Goal: Task Accomplishment & Management: Complete application form

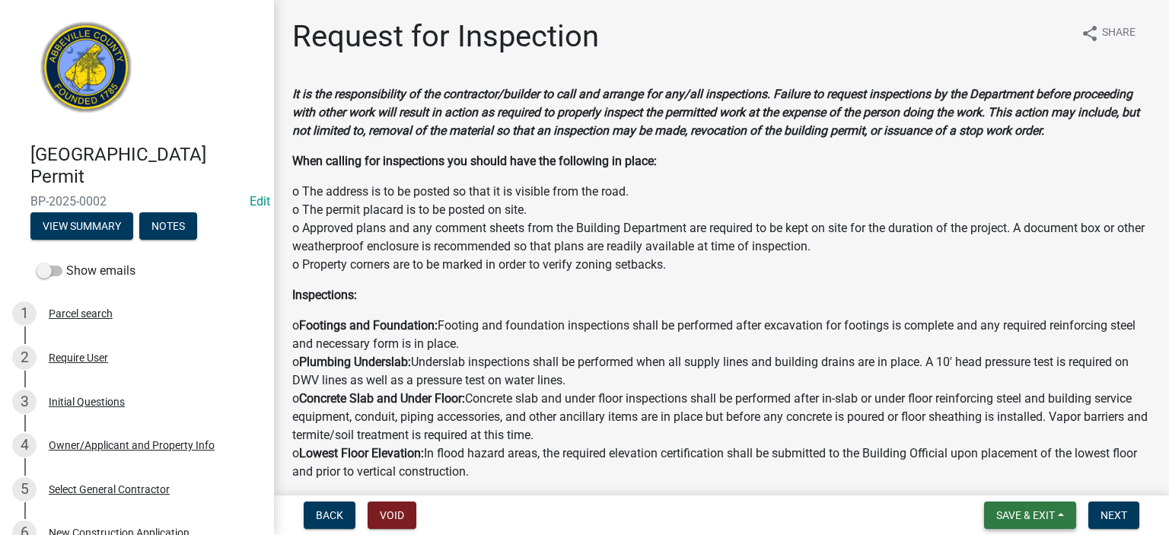
click at [1041, 510] on span "Save & Exit" at bounding box center [1025, 515] width 59 height 12
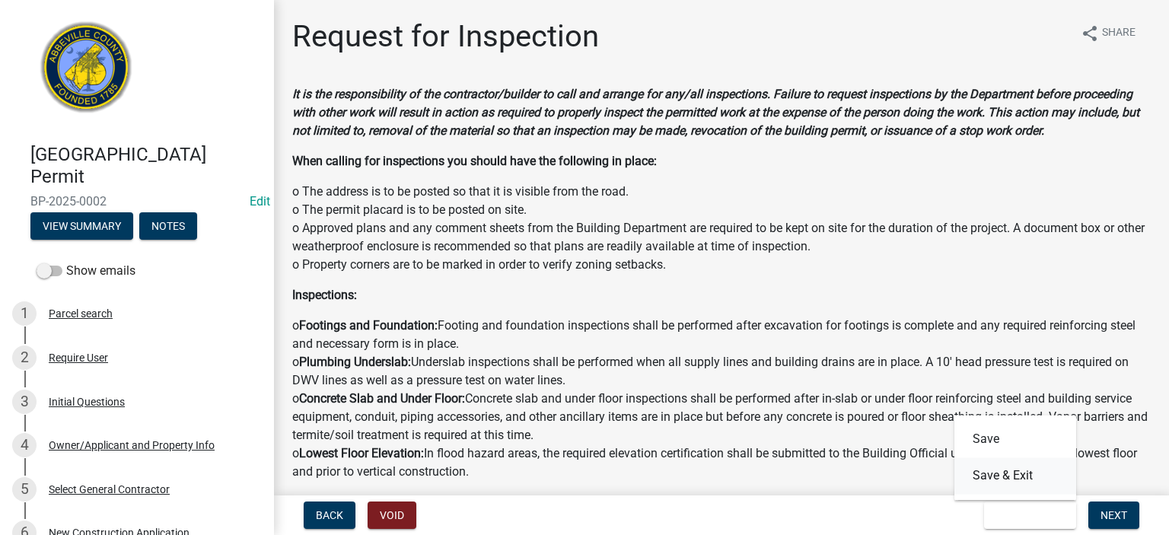
click at [1023, 475] on button "Save & Exit" at bounding box center [1015, 475] width 122 height 37
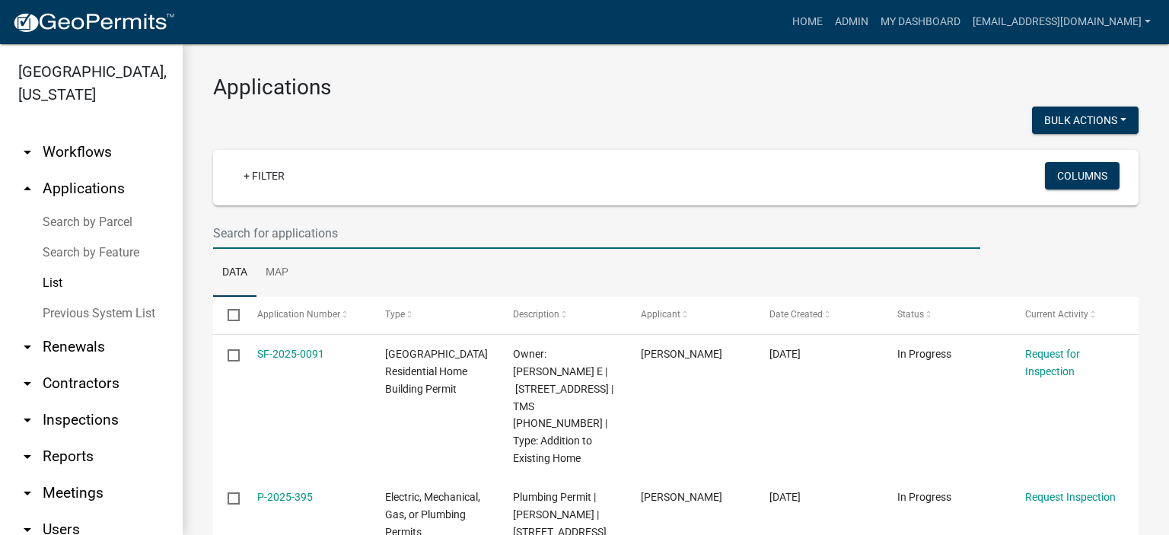
click at [365, 231] on input "text" at bounding box center [596, 233] width 767 height 31
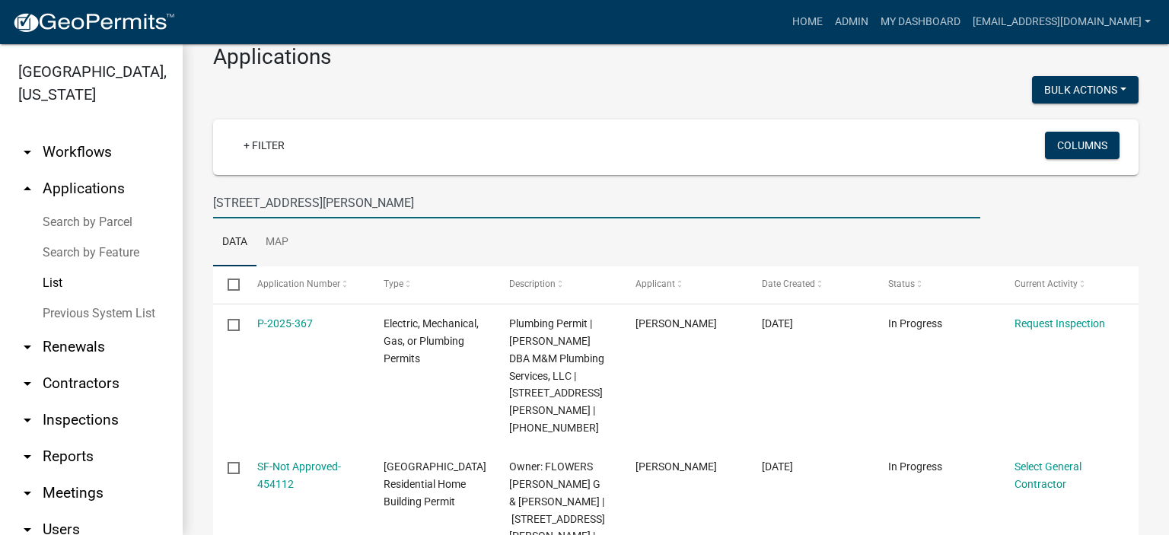
scroll to position [132, 0]
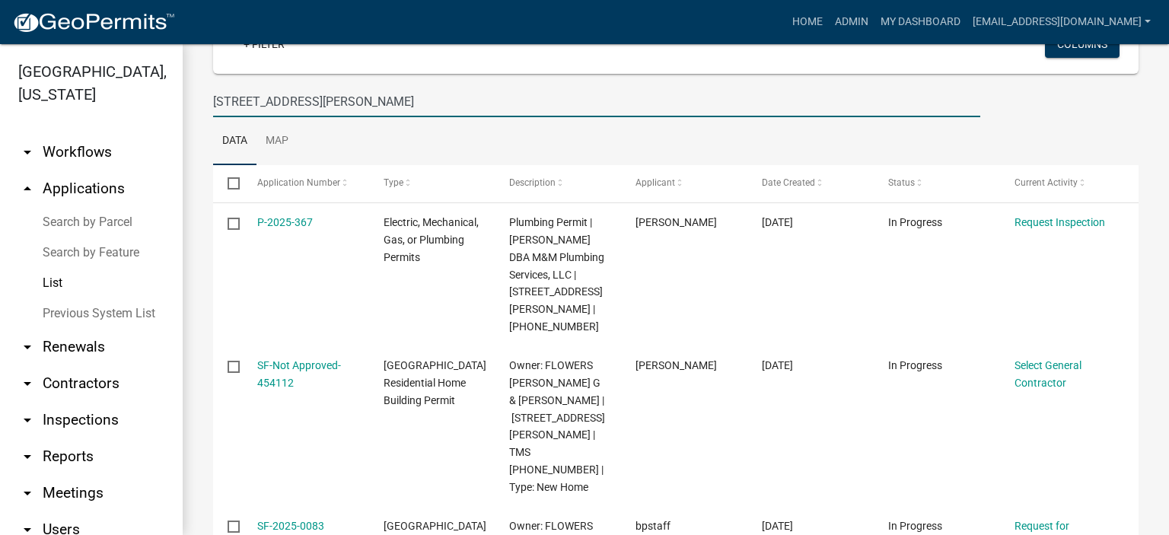
type input "[STREET_ADDRESS][PERSON_NAME]"
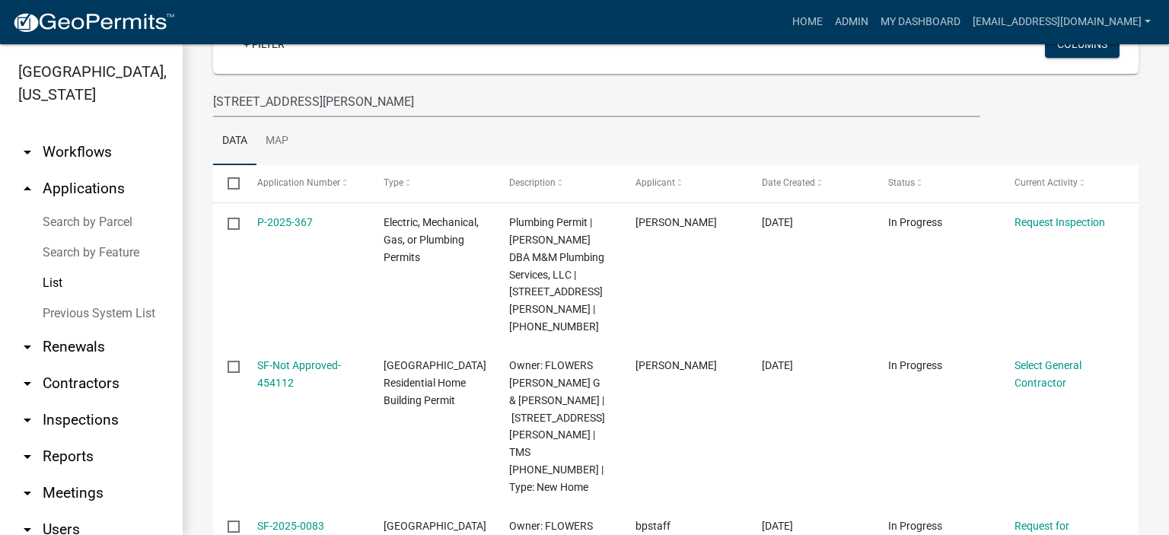
click at [1154, 520] on div "Applications Bulk Actions Void + Filter Columns [STREET_ADDRESS][PERSON_NAME] D…" at bounding box center [676, 326] width 986 height 829
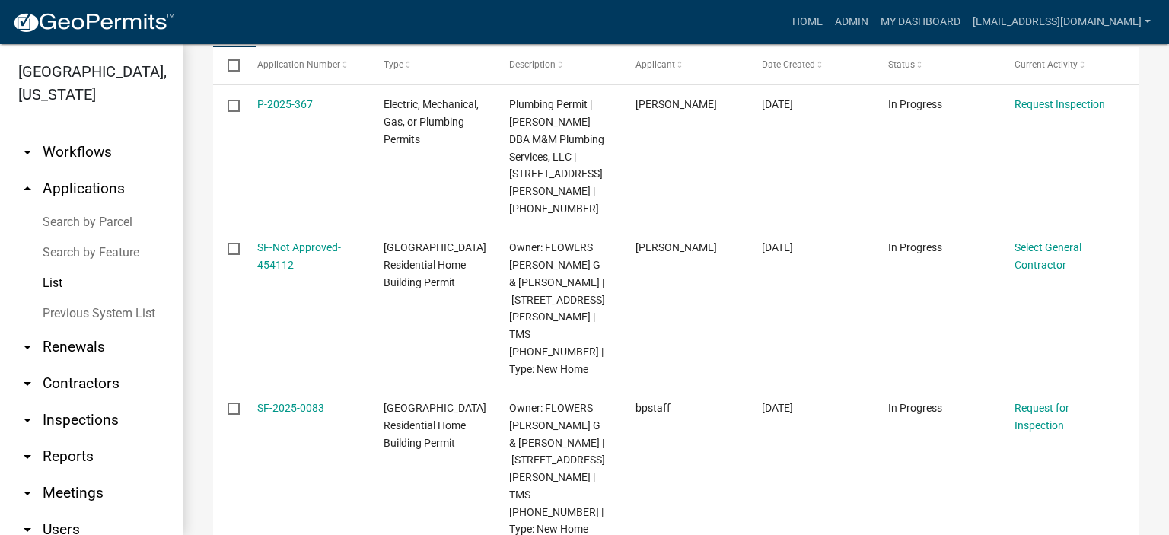
scroll to position [251, 0]
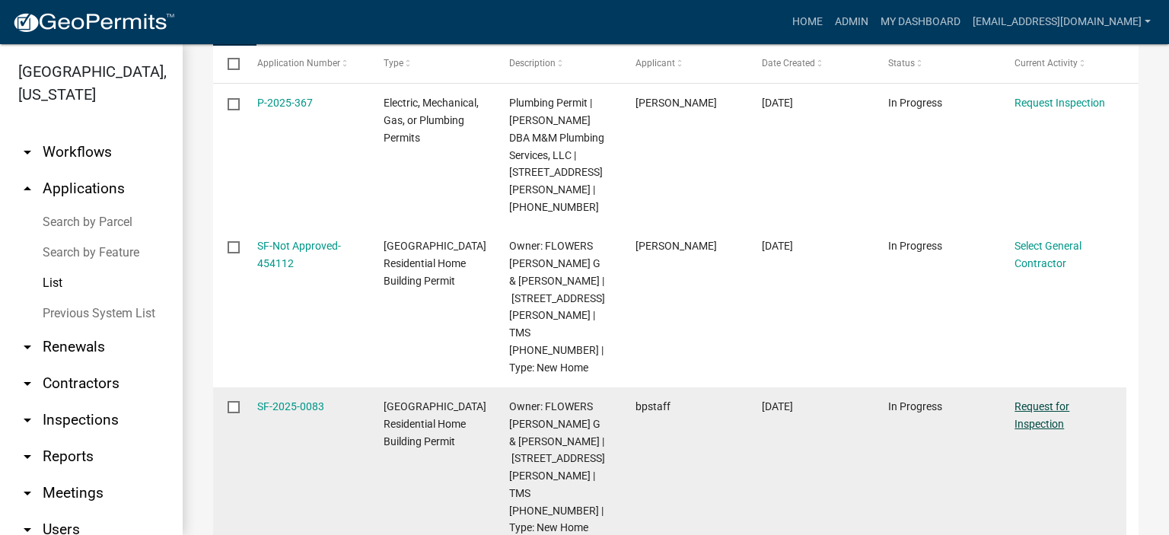
click at [1040, 400] on link "Request for Inspection" at bounding box center [1041, 415] width 55 height 30
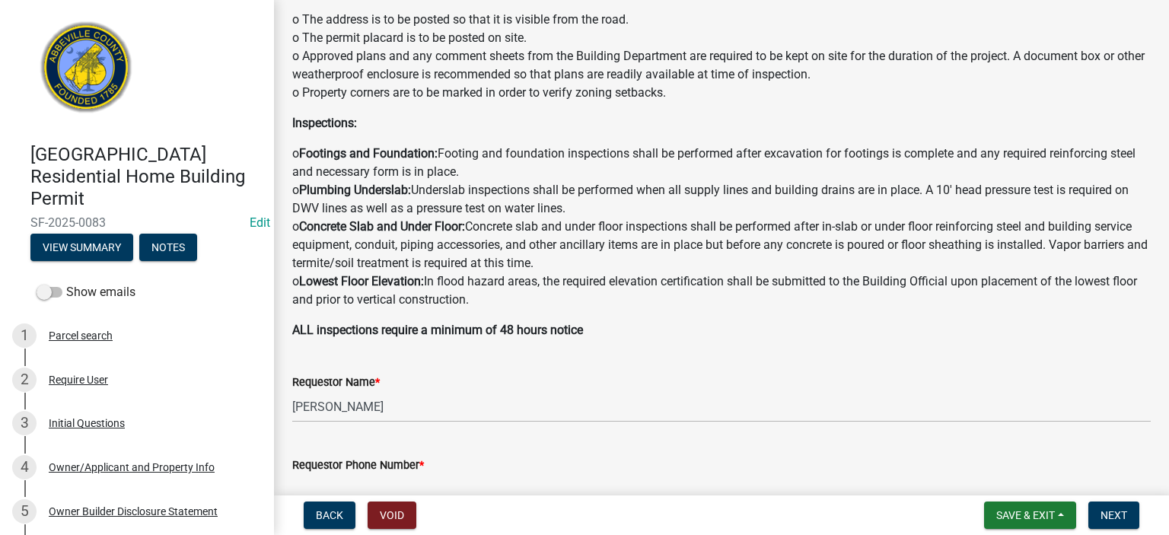
scroll to position [304, 0]
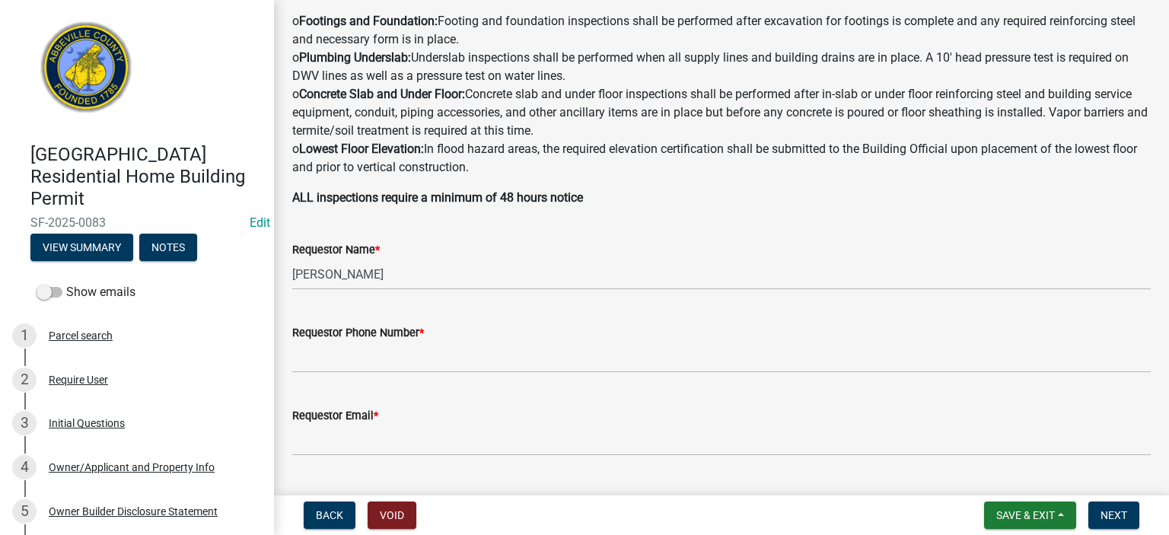
click at [477, 340] on div "Requestor Phone Number *" at bounding box center [721, 332] width 858 height 18
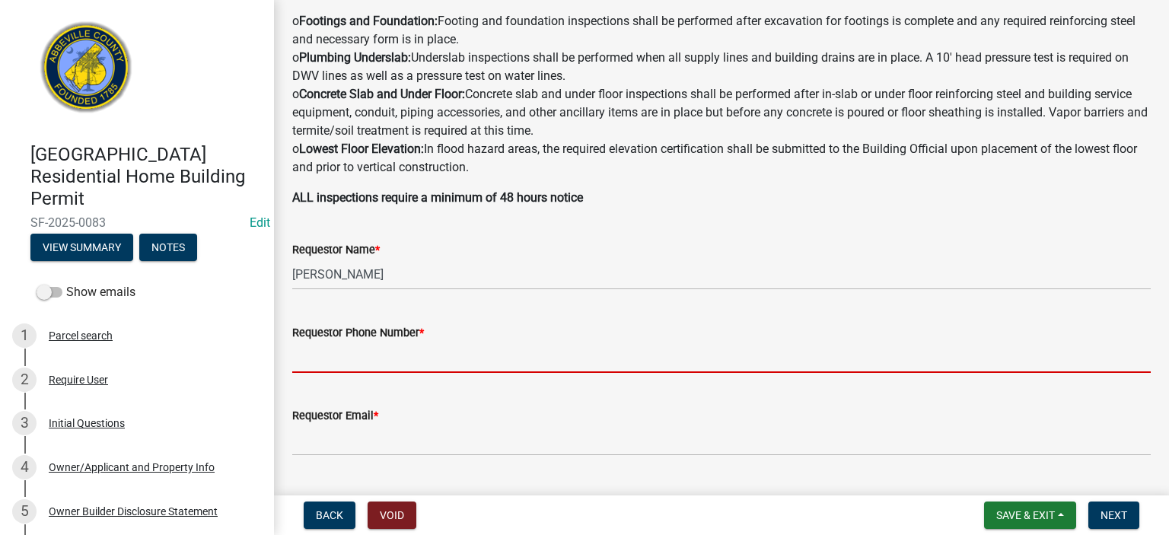
click at [476, 346] on input "Requestor Phone Number *" at bounding box center [721, 357] width 858 height 31
type input "8643662400"
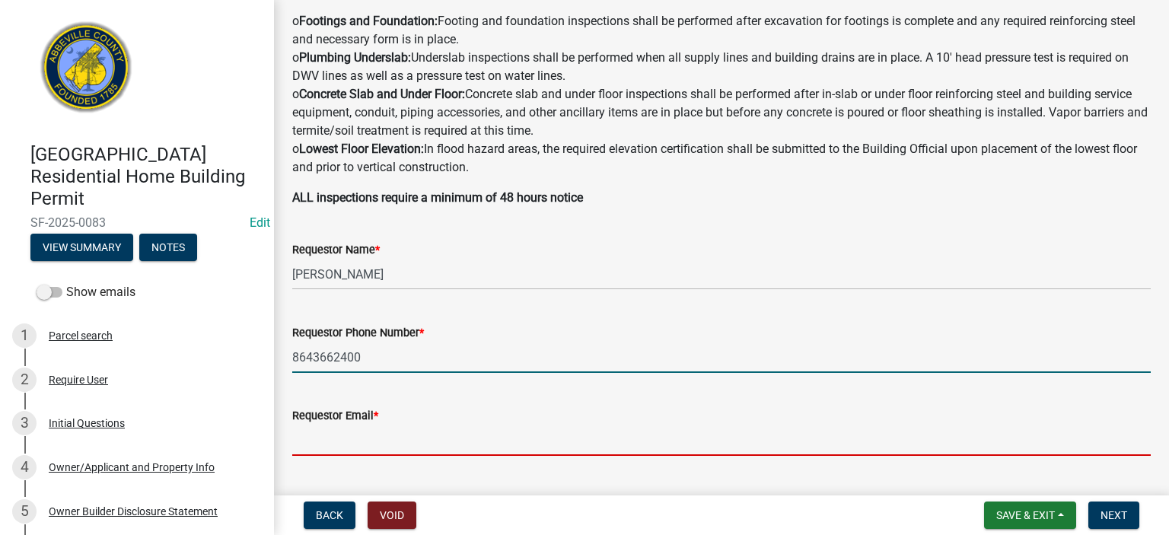
type input "[EMAIL_ADDRESS][DOMAIN_NAME]"
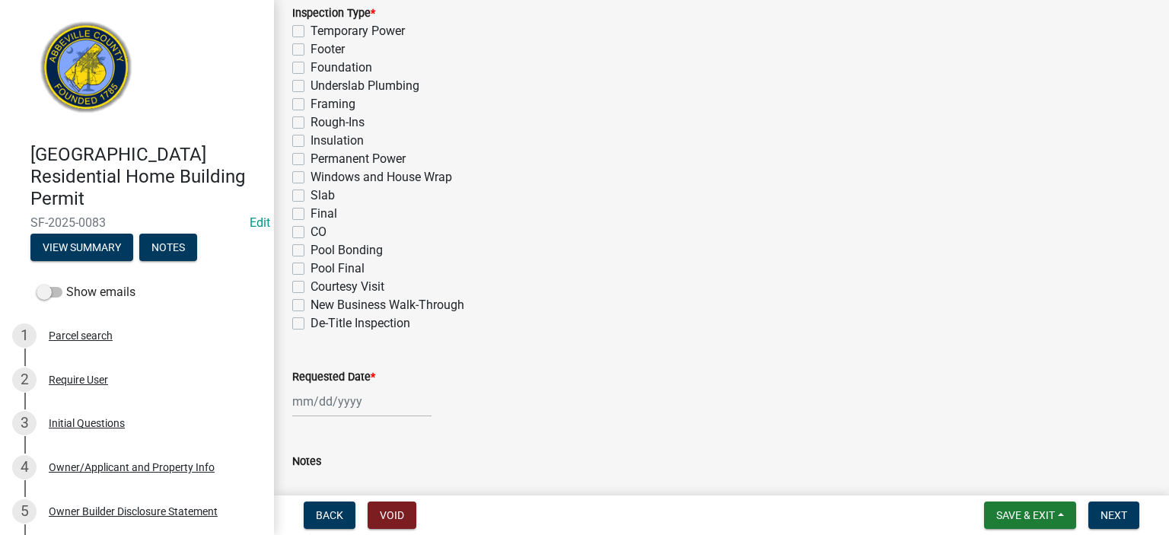
scroll to position [791, 0]
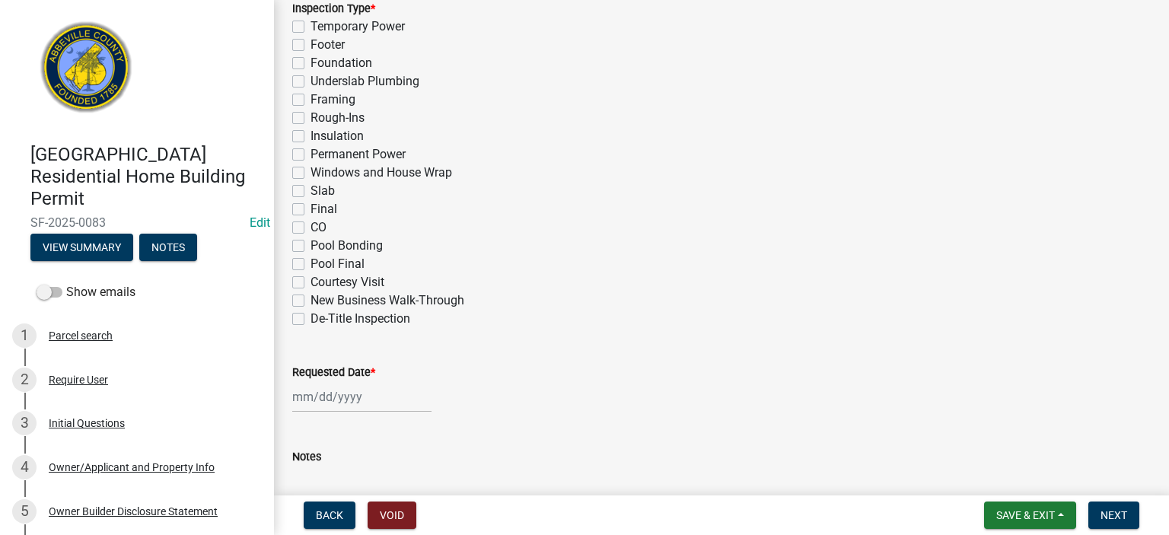
click at [310, 189] on label "Slab" at bounding box center [322, 191] width 24 height 18
click at [310, 189] on input "Slab" at bounding box center [315, 187] width 10 height 10
checkbox input "true"
checkbox input "false"
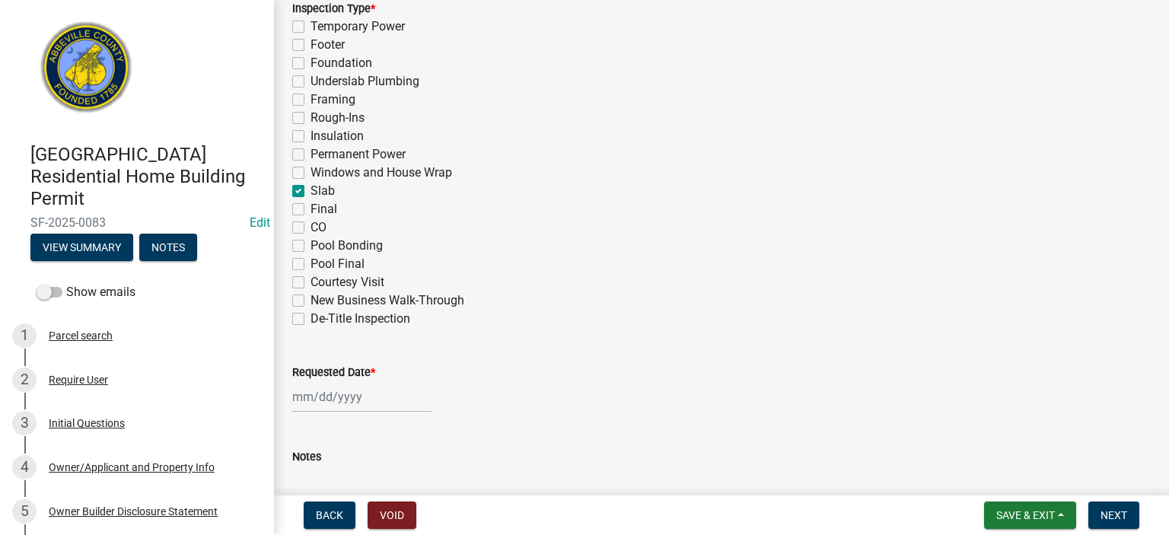
checkbox input "false"
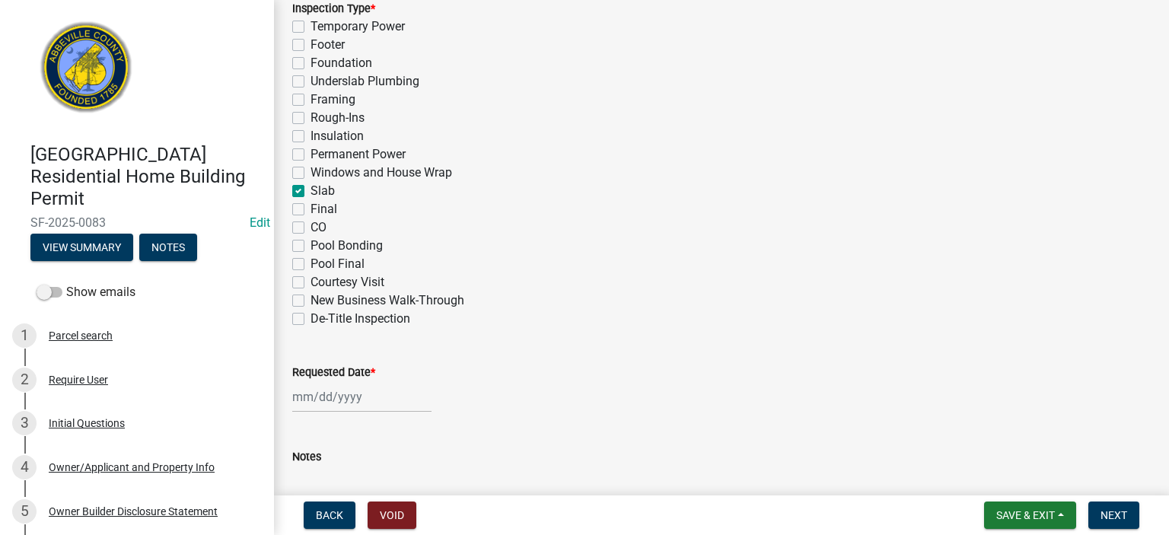
checkbox input "false"
checkbox input "true"
checkbox input "false"
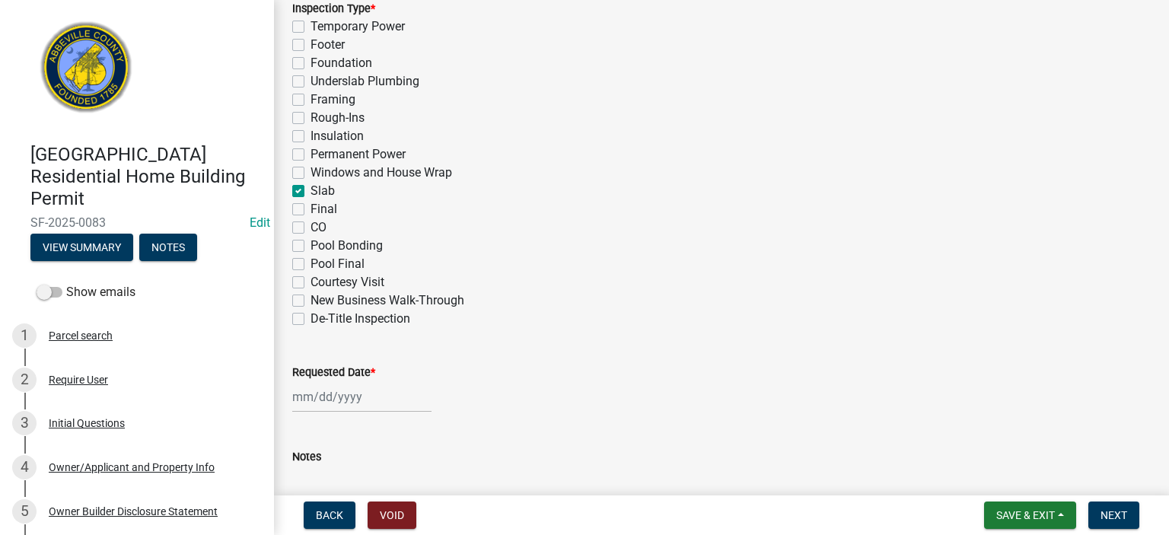
checkbox input "false"
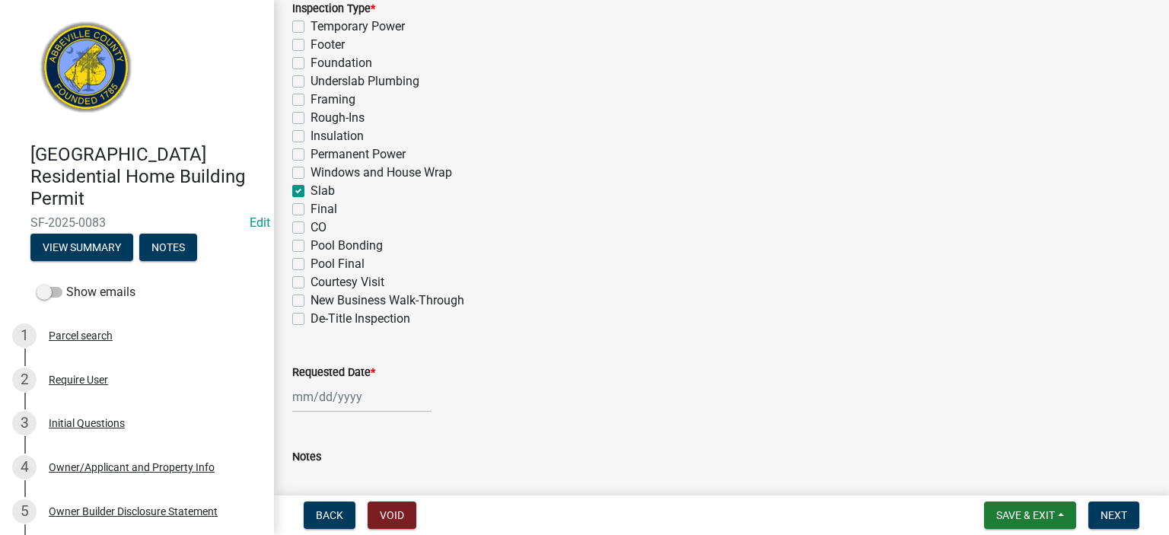
select select "8"
select select "2025"
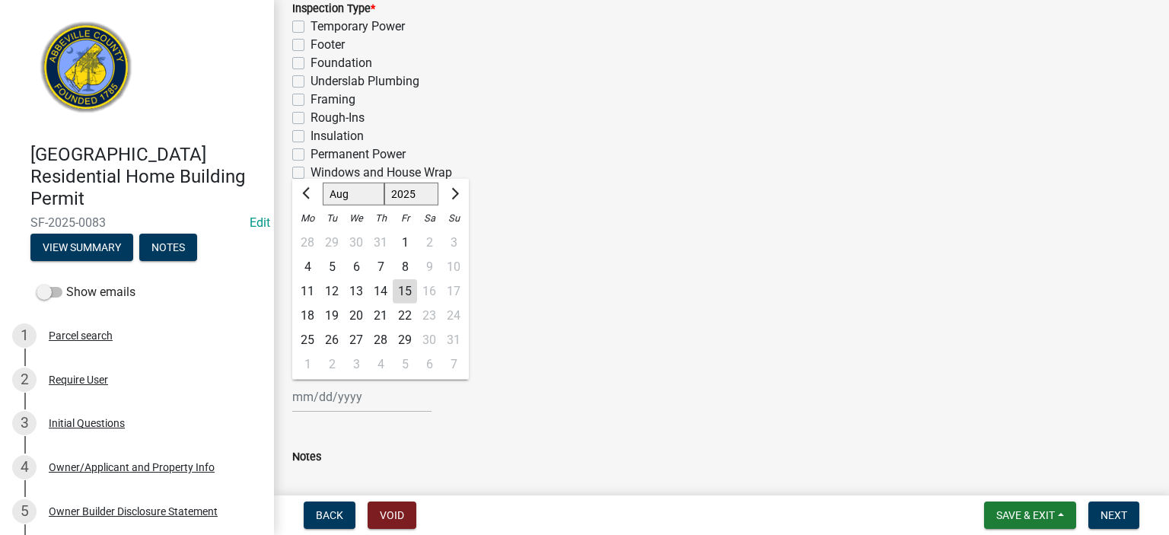
click at [392, 402] on input "Requested Date *" at bounding box center [361, 396] width 139 height 31
click at [407, 282] on div "15" at bounding box center [405, 291] width 24 height 24
type input "[DATE]"
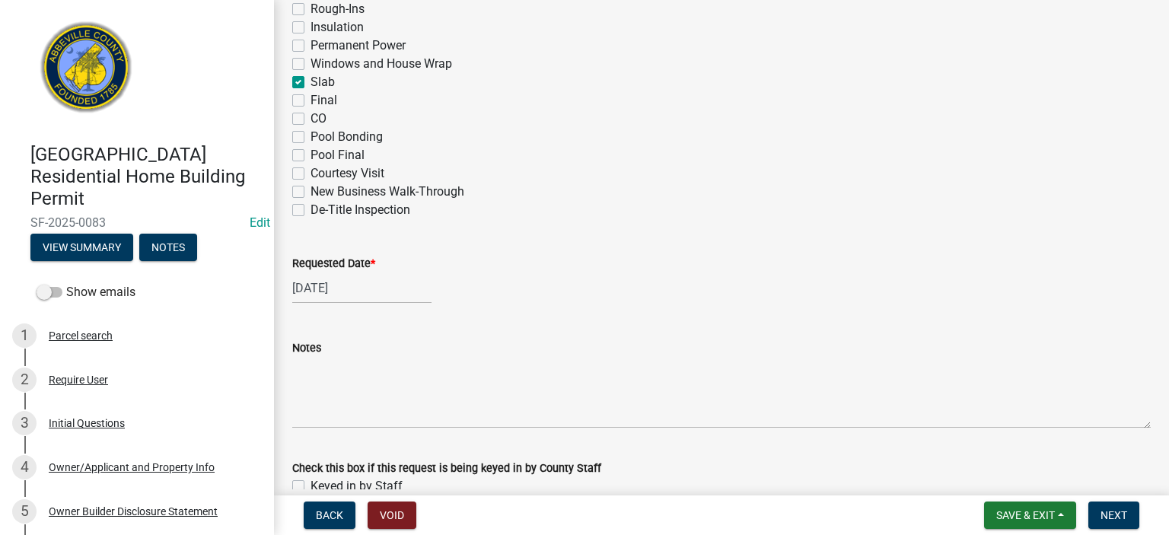
scroll to position [979, 0]
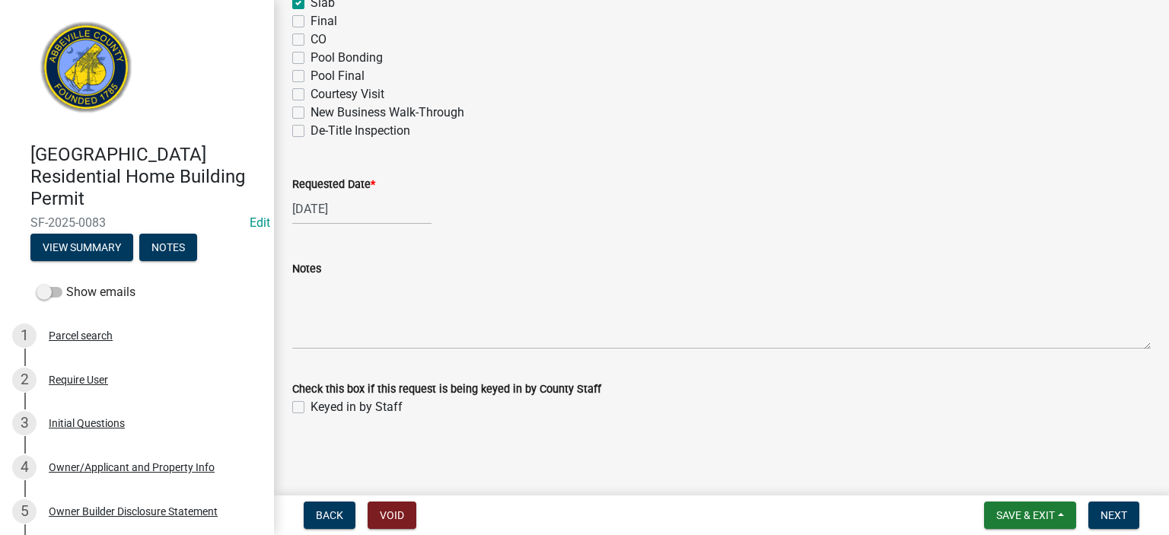
click at [310, 406] on label "Keyed in by Staff" at bounding box center [356, 407] width 92 height 18
click at [310, 406] on input "Keyed in by Staff" at bounding box center [315, 403] width 10 height 10
checkbox input "true"
click at [1119, 509] on span "Next" at bounding box center [1113, 515] width 27 height 12
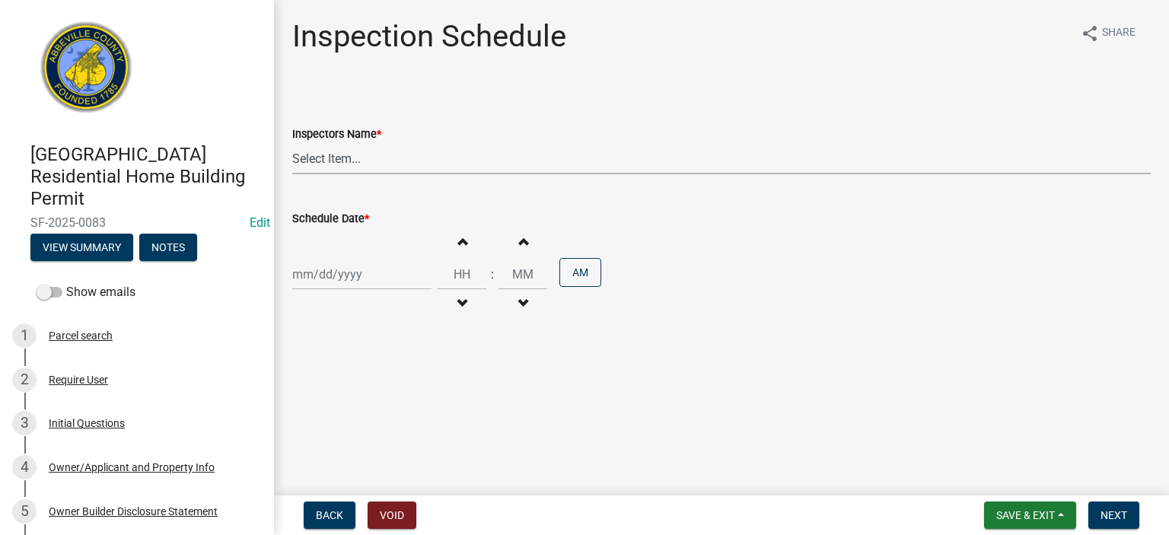
click at [451, 157] on select "Select Item... [EMAIL_ADDRESS][DOMAIN_NAME] ([PERSON_NAME]) [EMAIL_ADDRESS][DOM…" at bounding box center [721, 158] width 858 height 31
select select "56be3ac8-4e2d-49a7-9260-658958e29c03"
click at [292, 143] on select "Select Item... [EMAIL_ADDRESS][DOMAIN_NAME] ([PERSON_NAME]) [EMAIL_ADDRESS][DOM…" at bounding box center [721, 158] width 858 height 31
click at [394, 272] on div at bounding box center [361, 274] width 139 height 31
select select "8"
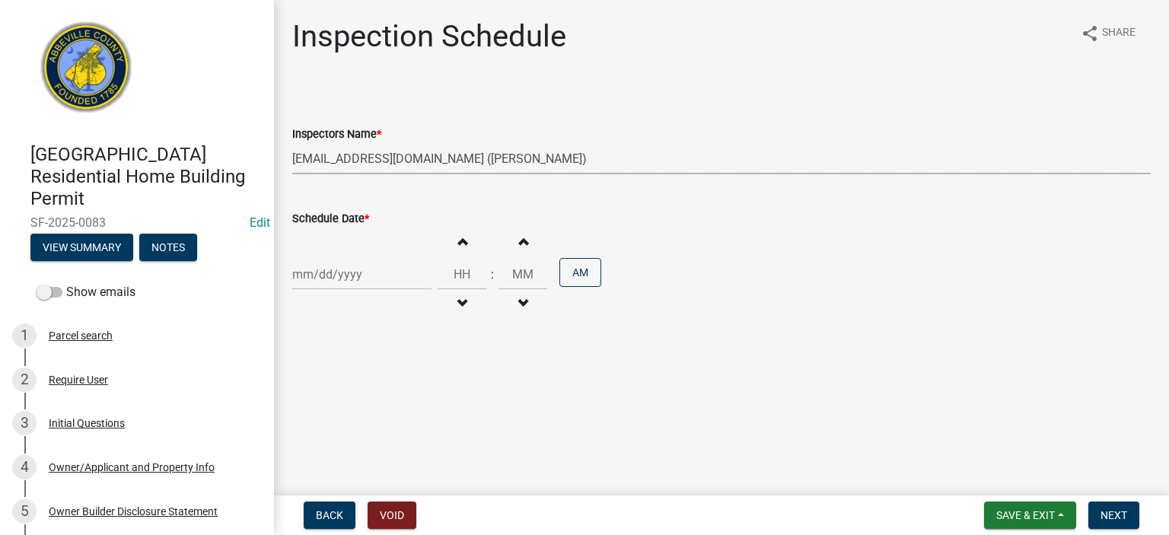
select select "2025"
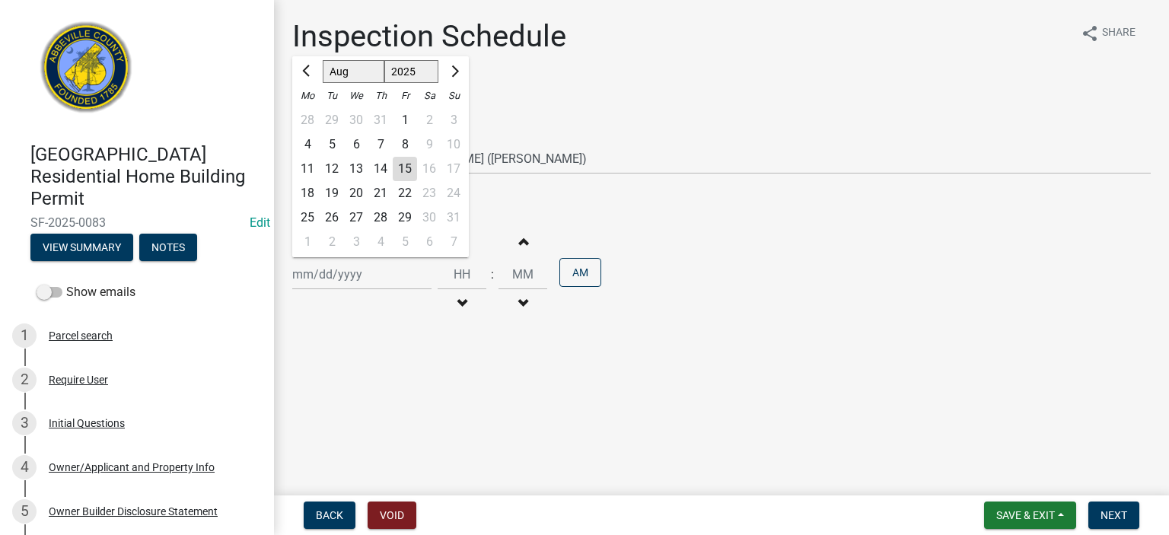
click at [410, 168] on div "15" at bounding box center [405, 169] width 24 height 24
type input "[DATE]"
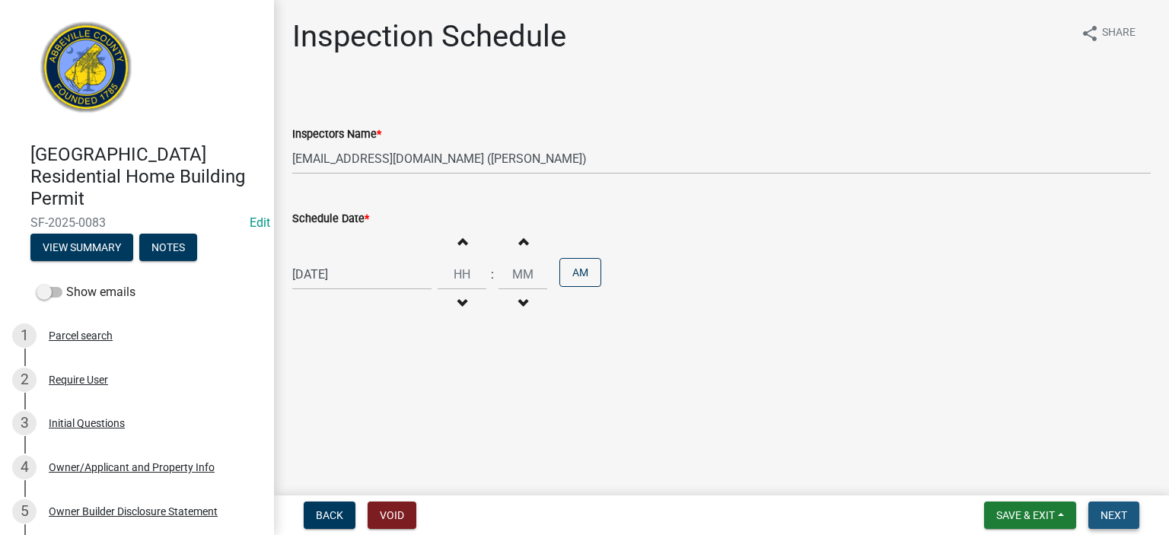
click at [1102, 511] on span "Next" at bounding box center [1113, 515] width 27 height 12
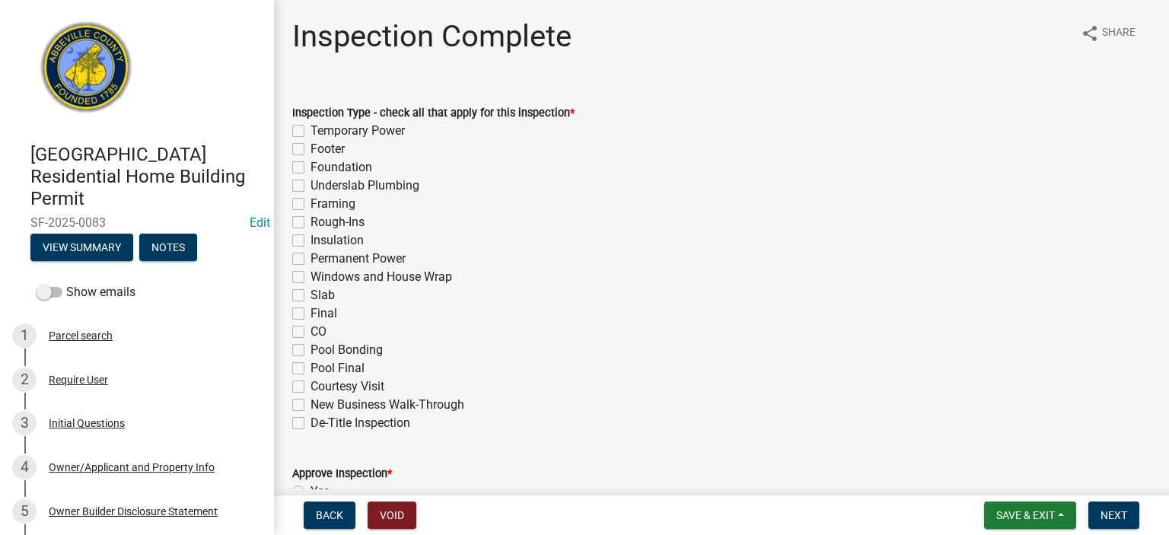
click at [310, 296] on label "Slab" at bounding box center [322, 295] width 24 height 18
click at [310, 296] on input "Slab" at bounding box center [315, 291] width 10 height 10
checkbox input "true"
checkbox input "false"
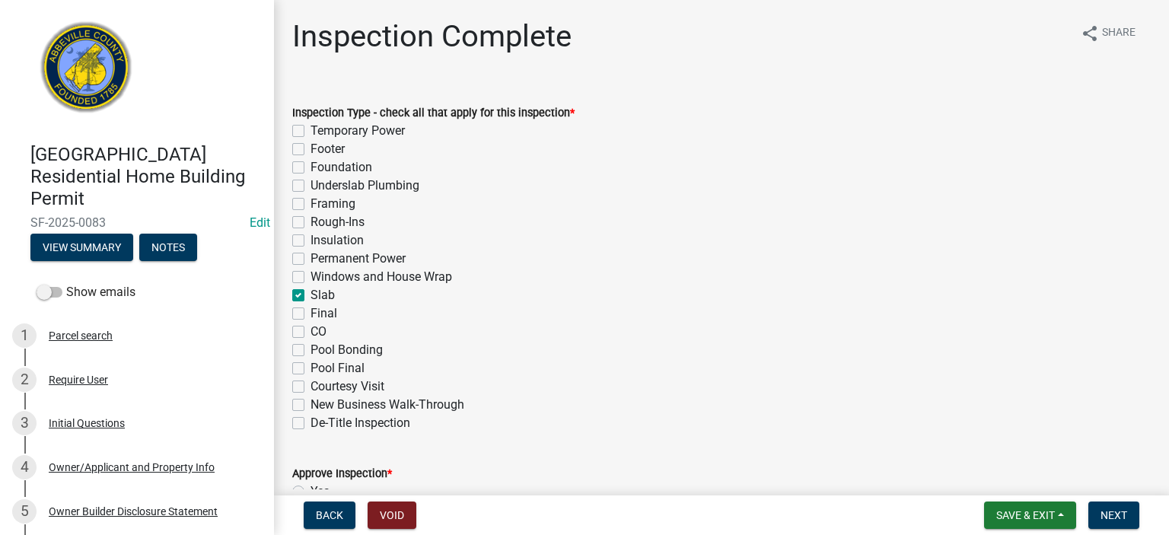
checkbox input "false"
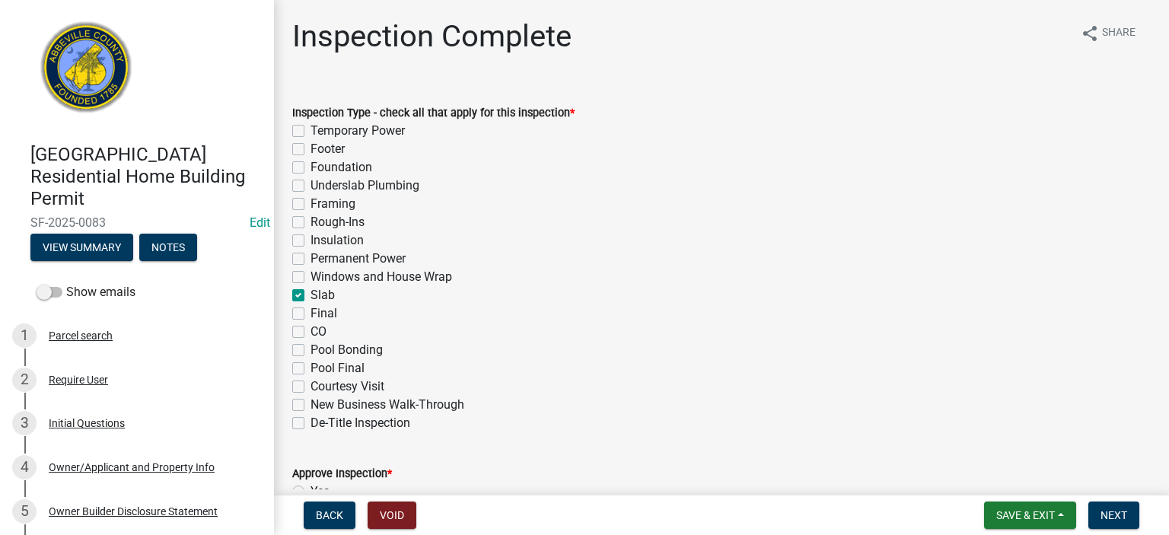
checkbox input "false"
checkbox input "true"
checkbox input "false"
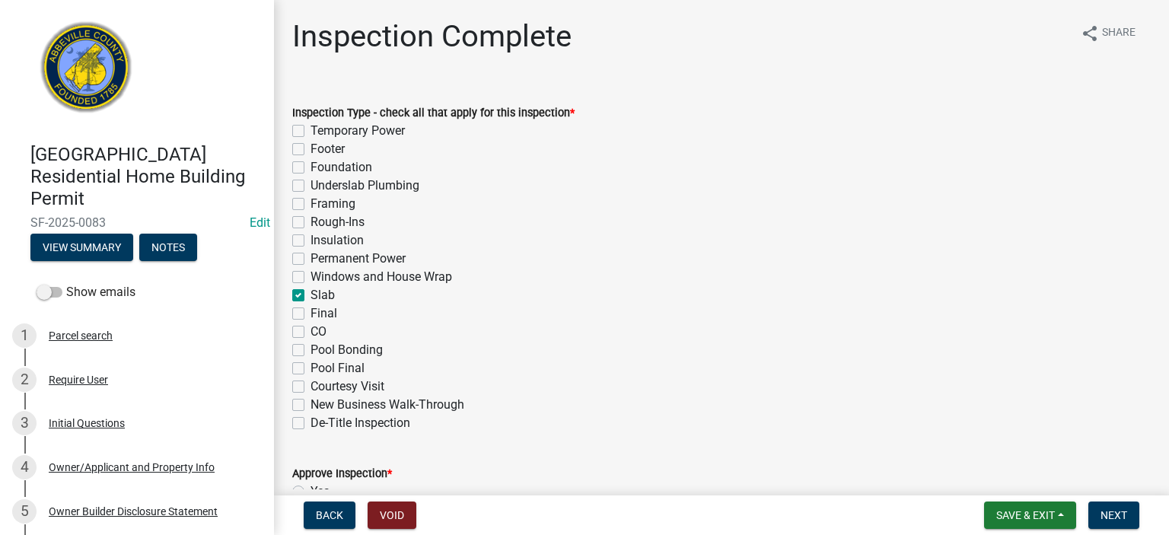
checkbox input "false"
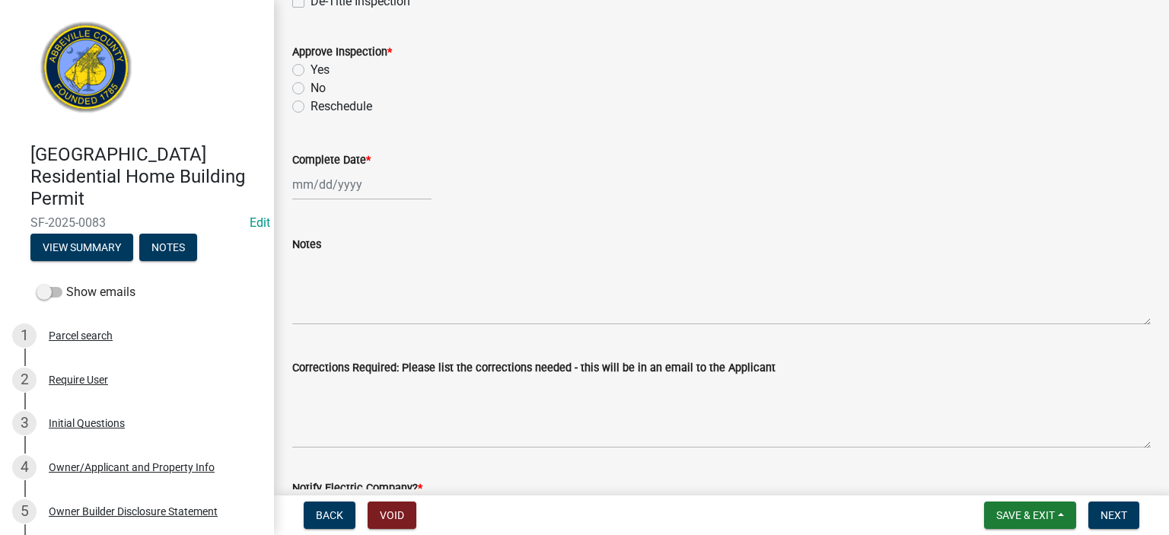
scroll to position [426, 0]
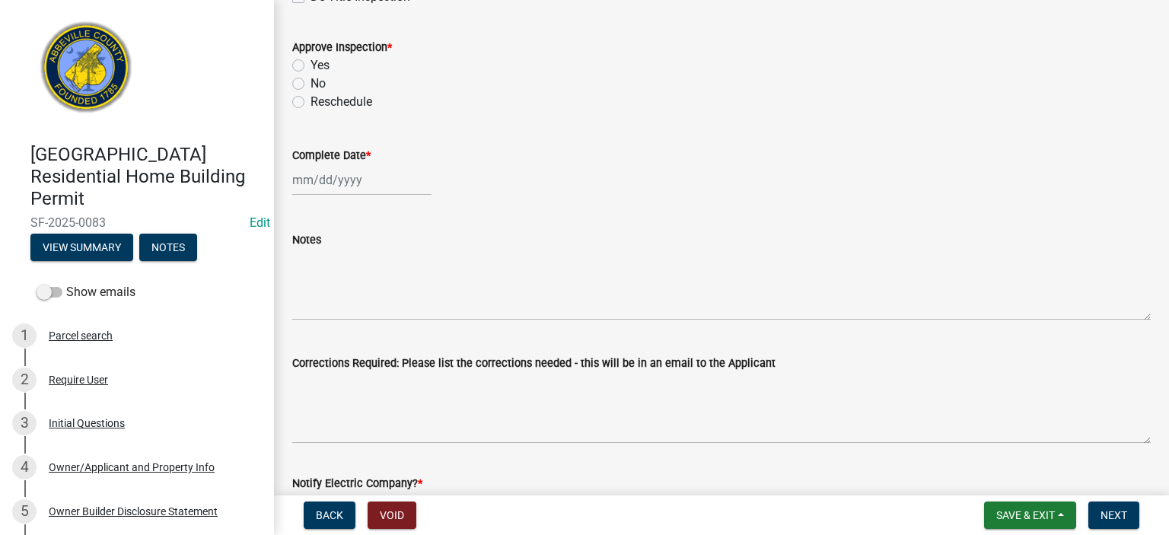
click at [310, 61] on label "Yes" at bounding box center [319, 65] width 19 height 18
click at [310, 61] on input "Yes" at bounding box center [315, 61] width 10 height 10
radio input "true"
click at [390, 180] on div at bounding box center [361, 179] width 139 height 31
select select "8"
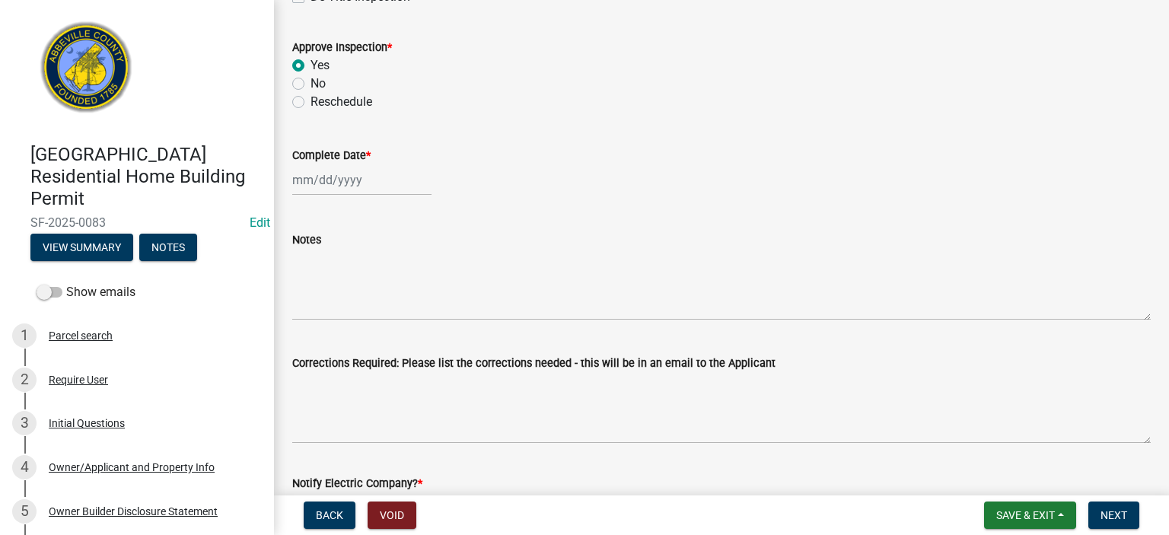
select select "2025"
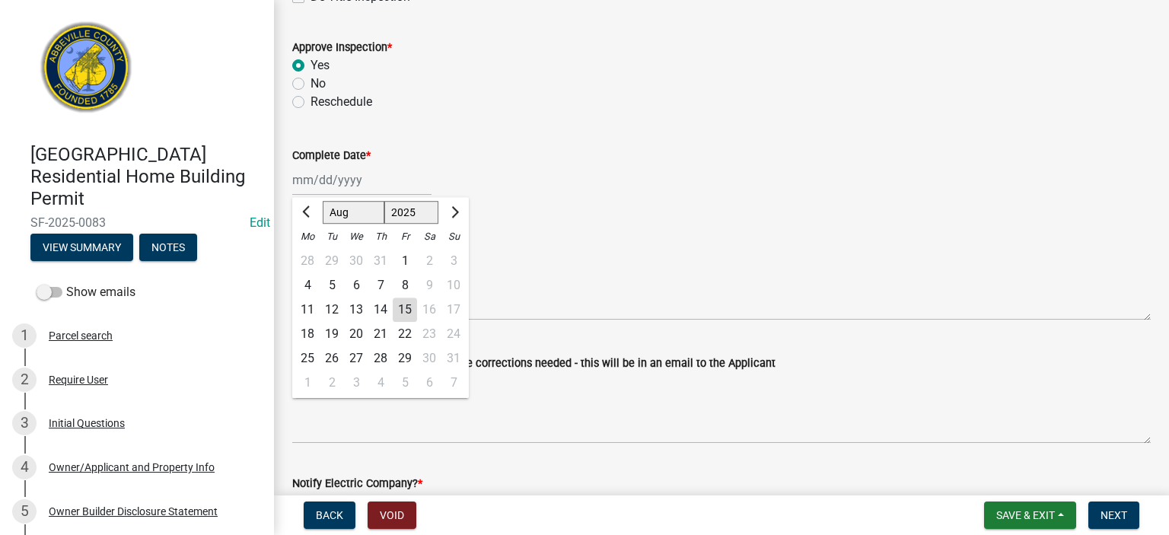
click at [403, 299] on div "15" at bounding box center [405, 310] width 24 height 24
type input "[DATE]"
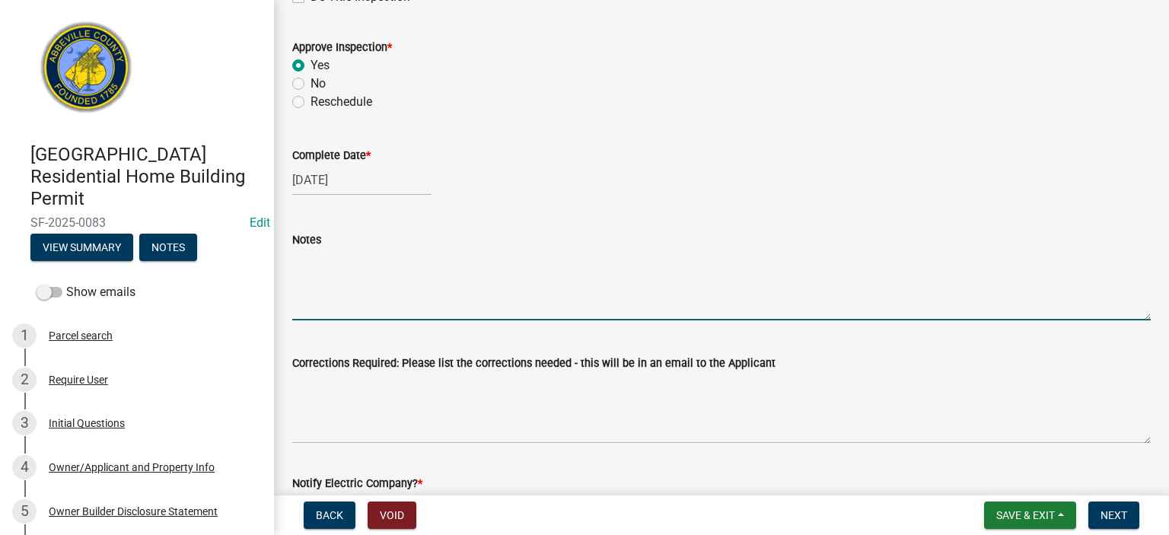
click at [361, 270] on textarea "Notes" at bounding box center [721, 285] width 858 height 72
click at [344, 259] on textarea "20" x 20 " perimeter footing for 3 1/2" mono slab," at bounding box center [721, 285] width 858 height 72
click at [636, 263] on textarea "20" x 20 " continuous perimeter footing for 3 1/2" mono slab," at bounding box center [721, 285] width 858 height 72
click at [651, 261] on textarea "20" x 20 " continuous perimeter footing for 3 1/2" mono slab, w/ ploy vapor bar…" at bounding box center [721, 285] width 858 height 72
click at [654, 261] on textarea "20" x 20 " continuous perimeter footing for 3 1/2" mono slab, w/ ploy vapor bar…" at bounding box center [721, 285] width 858 height 72
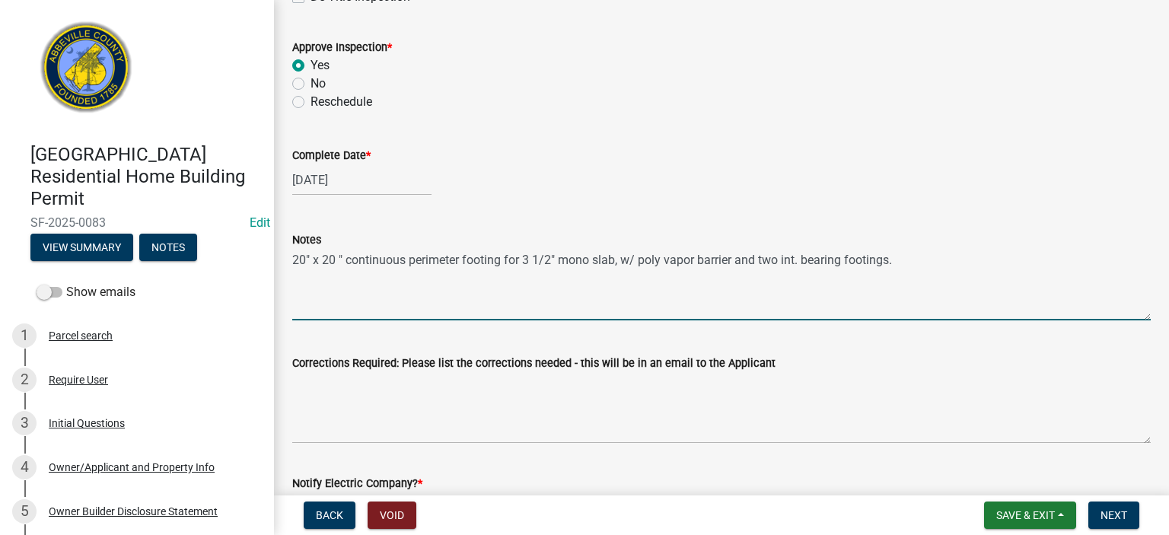
click at [922, 266] on textarea "20" x 20 " continuous perimeter footing for 3 1/2" mono slab, w/ poly vapor bar…" at bounding box center [721, 285] width 858 height 72
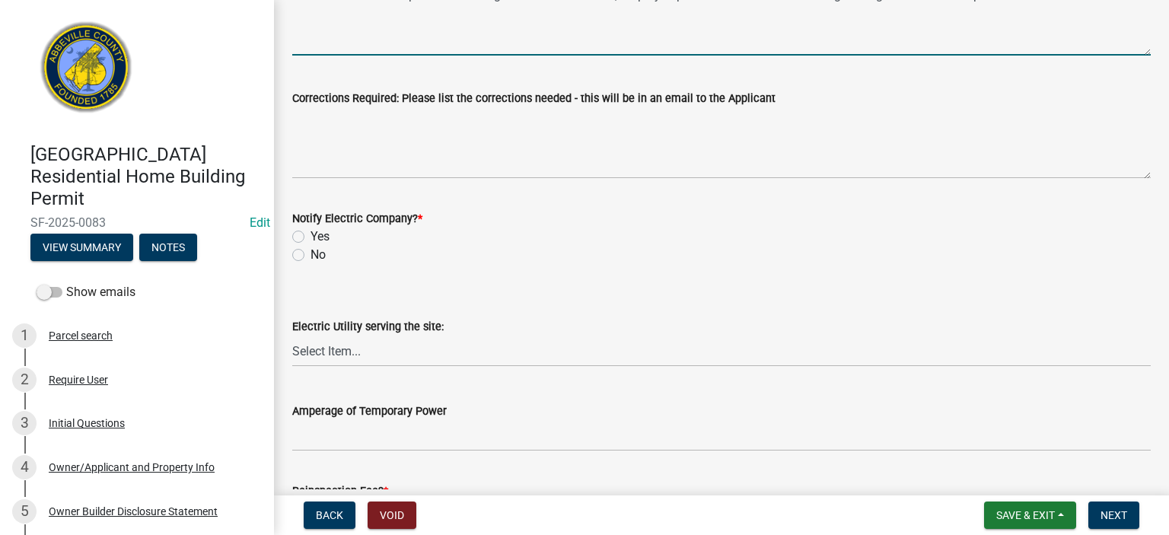
scroll to position [700, 0]
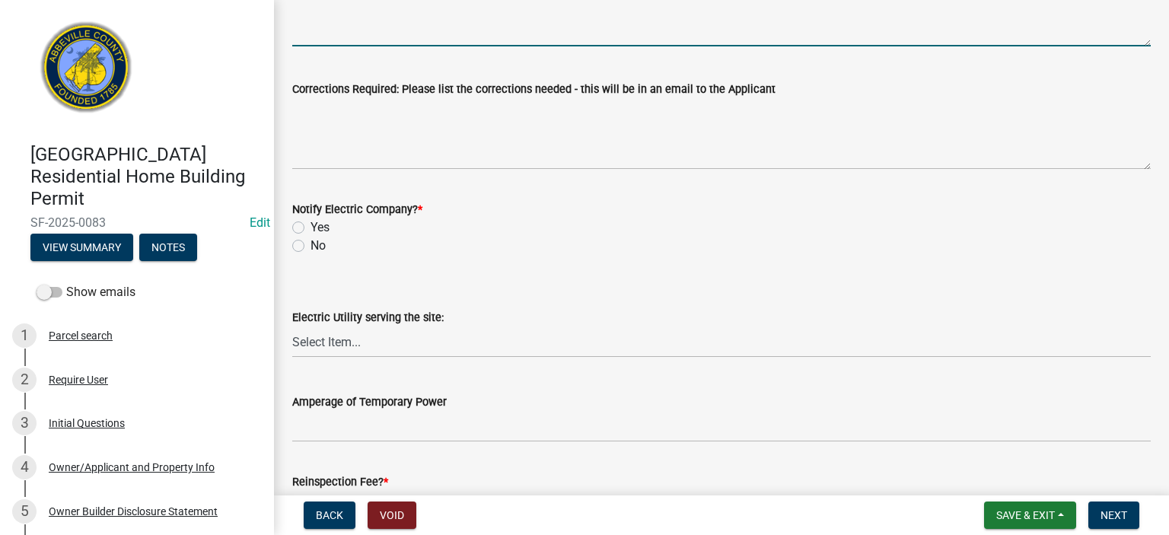
type textarea "20" x 20 " continuous perimeter footing for 3 1/2" mono slab, w/ poly vapor bar…"
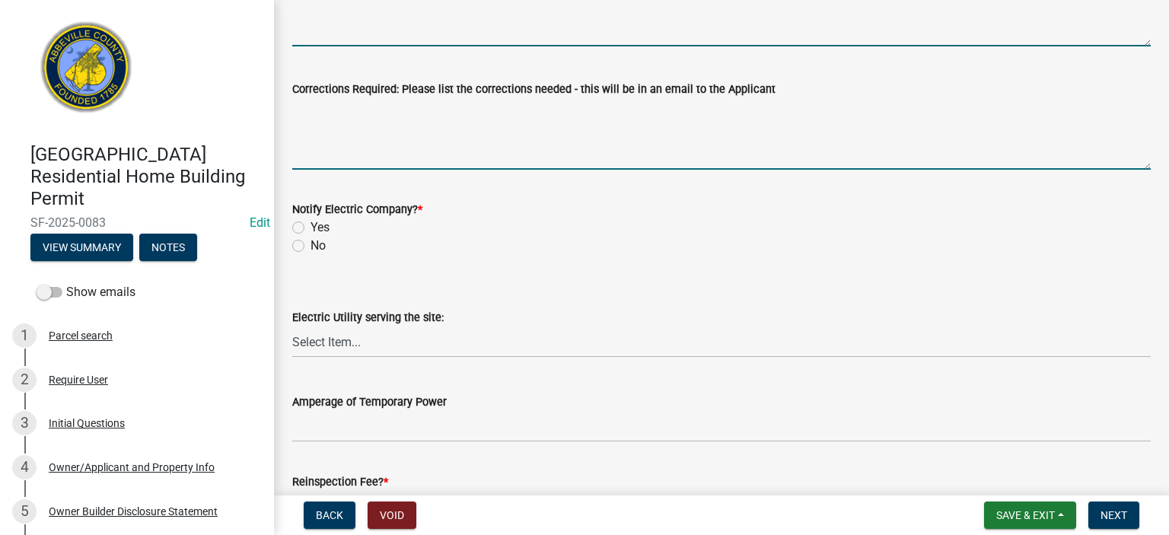
click at [444, 138] on textarea "Corrections Required: Please list the corrections needed - this will be in an e…" at bounding box center [721, 134] width 858 height 72
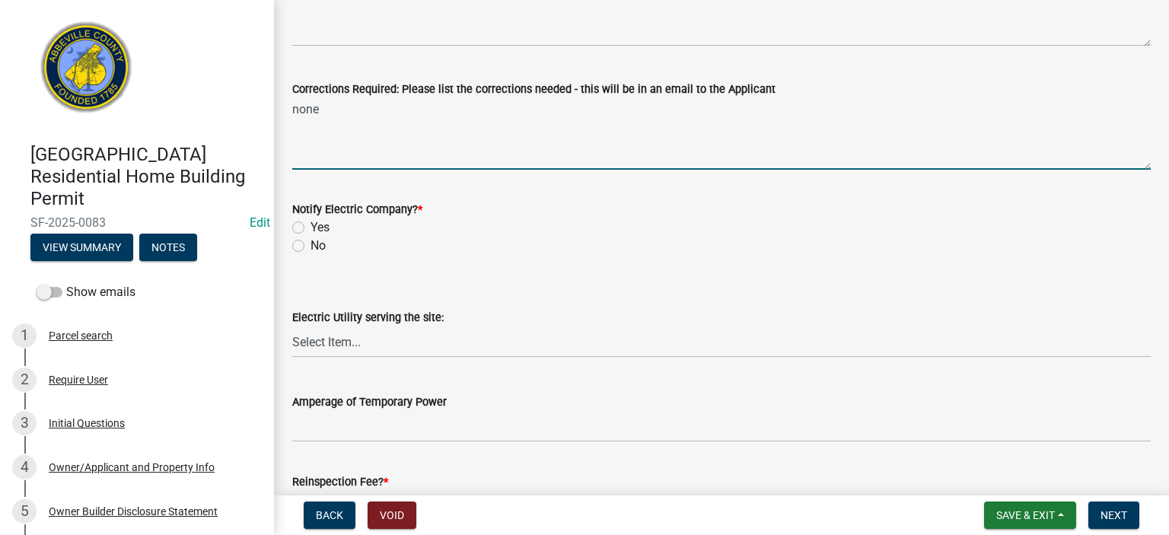
type textarea "none"
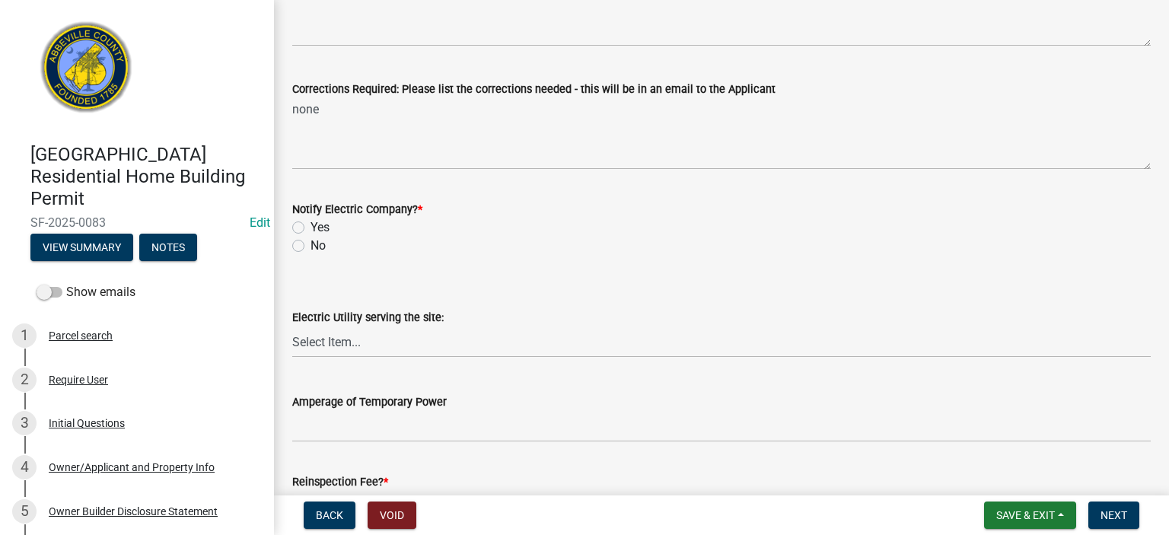
click at [310, 244] on label "No" at bounding box center [317, 246] width 15 height 18
click at [310, 244] on input "No" at bounding box center [315, 242] width 10 height 10
radio input "true"
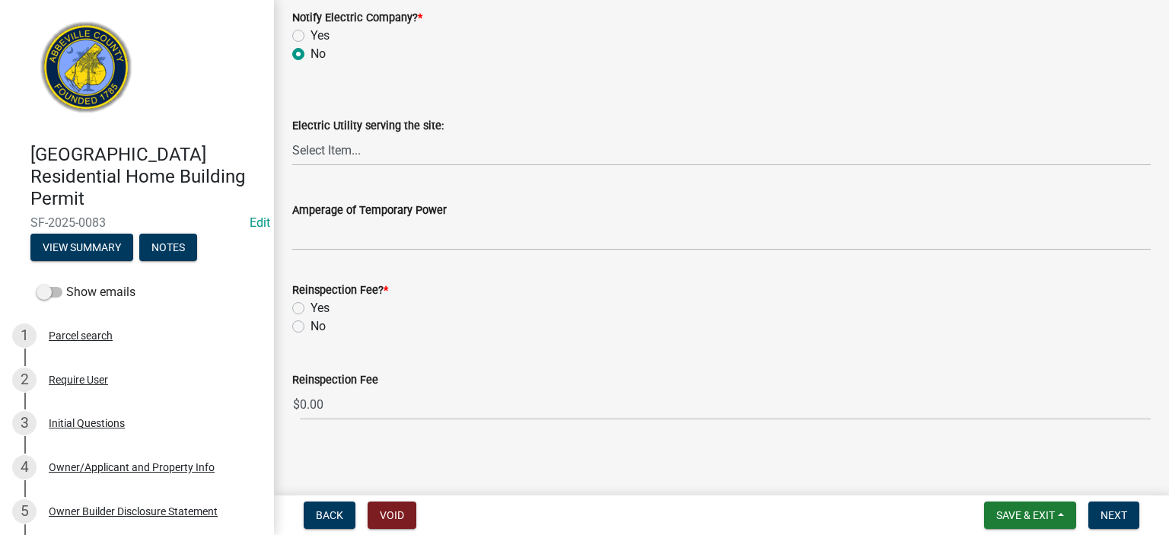
scroll to position [895, 0]
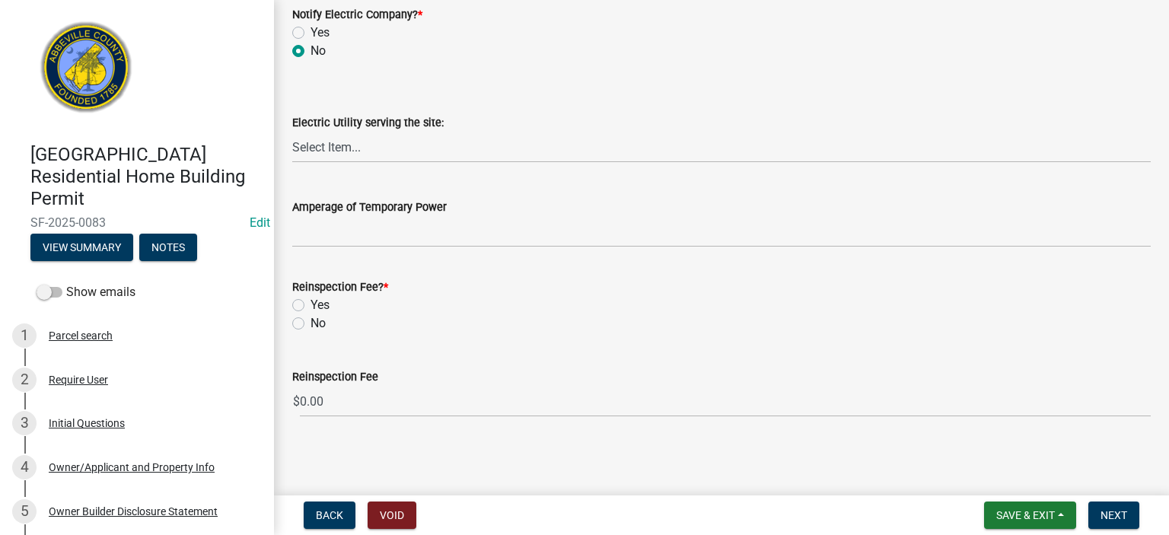
click at [310, 321] on label "No" at bounding box center [317, 323] width 15 height 18
click at [310, 321] on input "No" at bounding box center [315, 319] width 10 height 10
radio input "true"
click at [1114, 511] on span "Next" at bounding box center [1113, 515] width 27 height 12
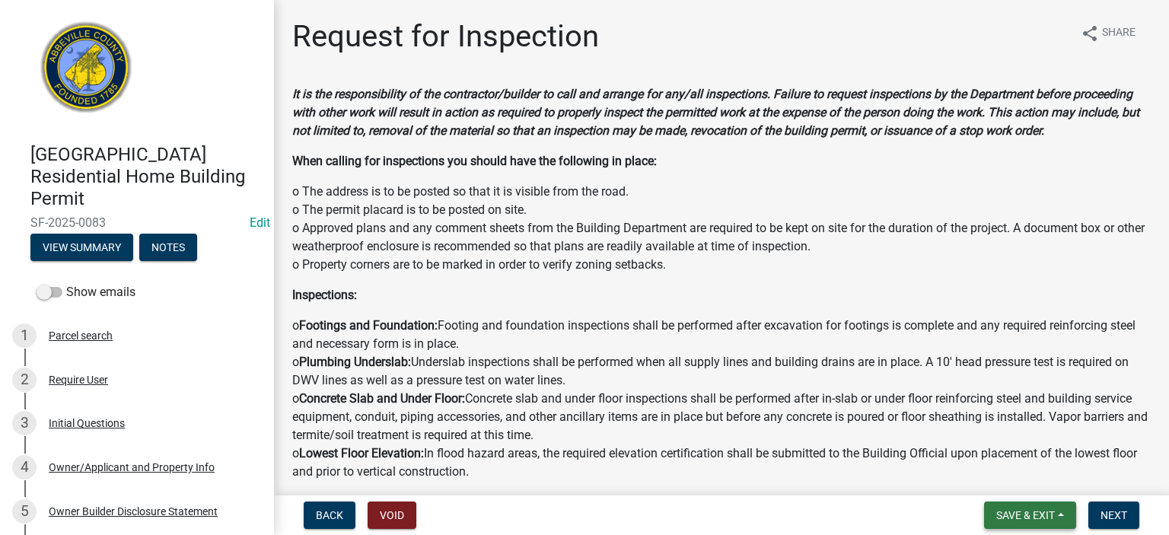
click at [1023, 505] on button "Save & Exit" at bounding box center [1030, 514] width 92 height 27
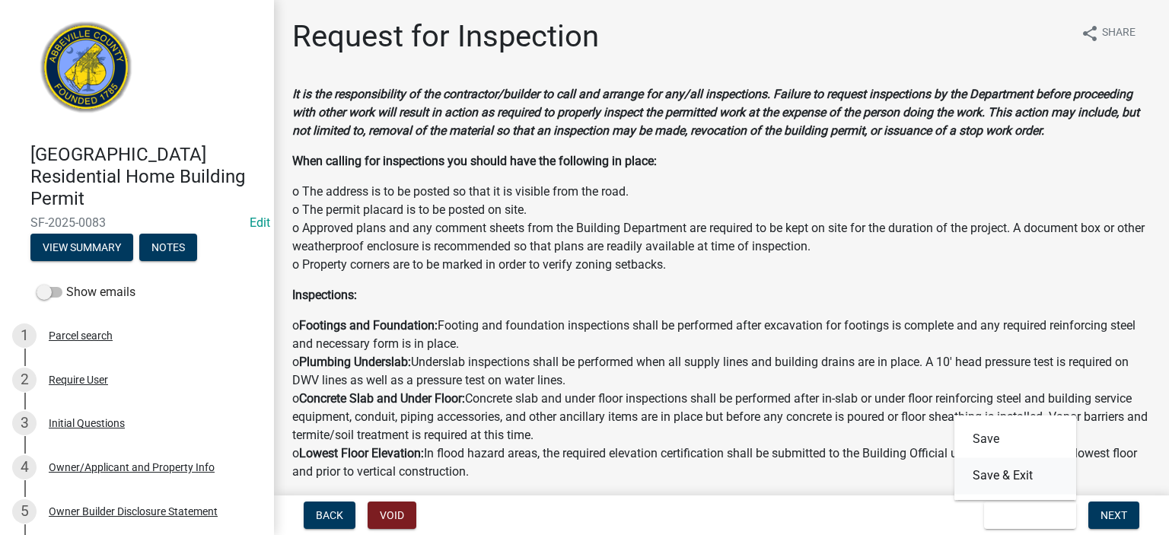
click at [1004, 476] on button "Save & Exit" at bounding box center [1015, 475] width 122 height 37
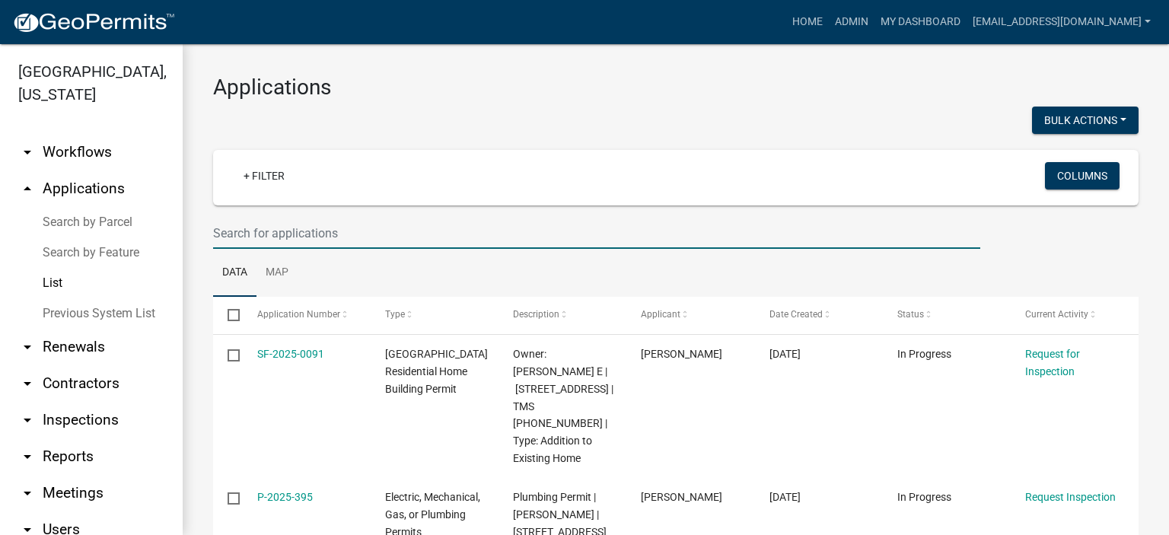
click at [371, 234] on input "text" at bounding box center [596, 233] width 767 height 31
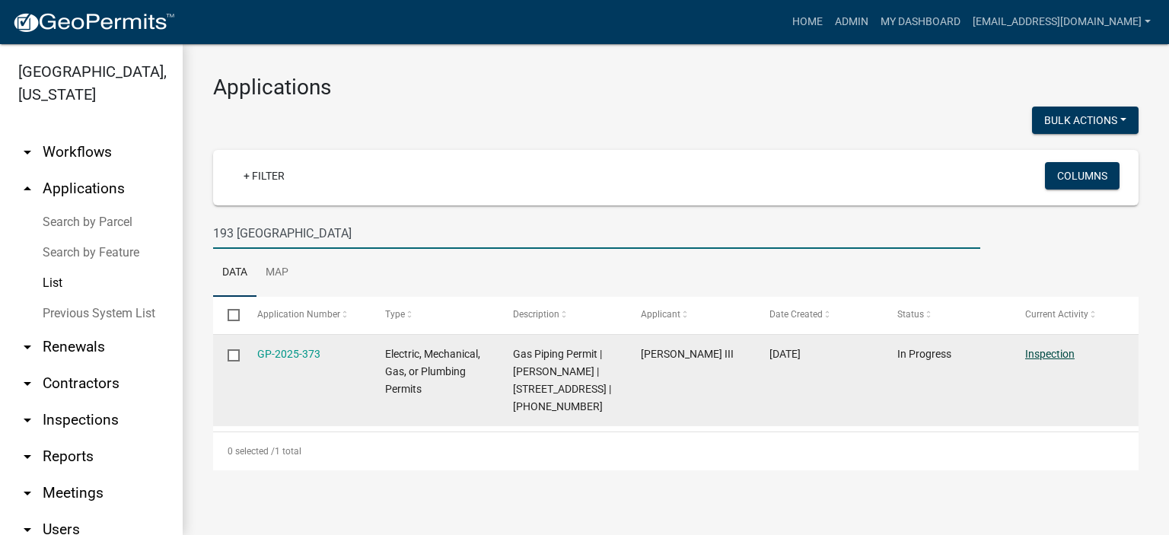
type input "193 [GEOGRAPHIC_DATA]"
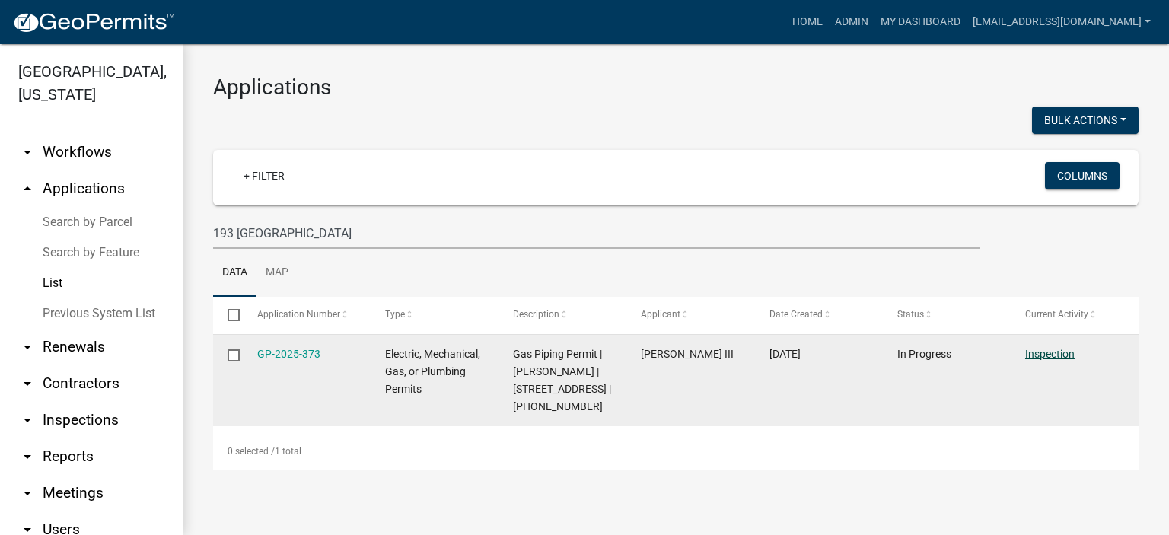
click at [1047, 355] on link "Inspection" at bounding box center [1049, 354] width 49 height 12
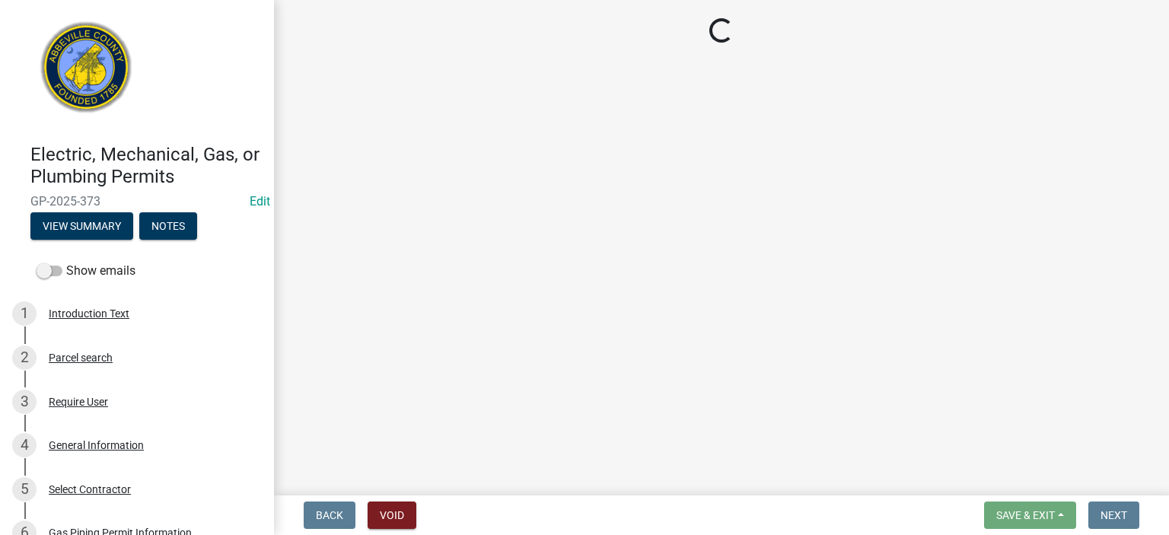
select select "896ec84b-7942-43b9-a78d-4f1554b7930c"
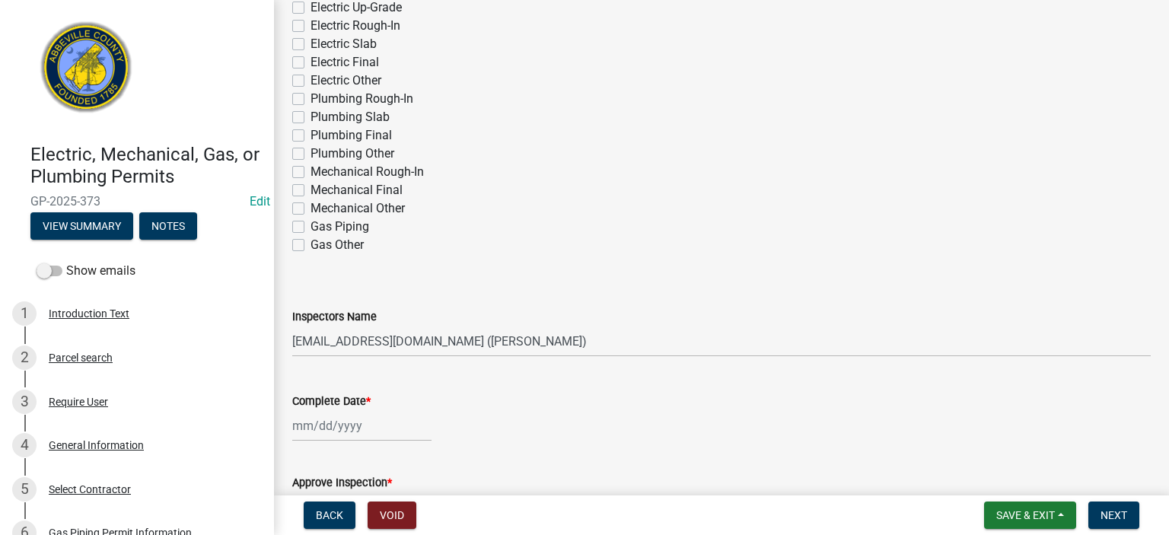
scroll to position [274, 0]
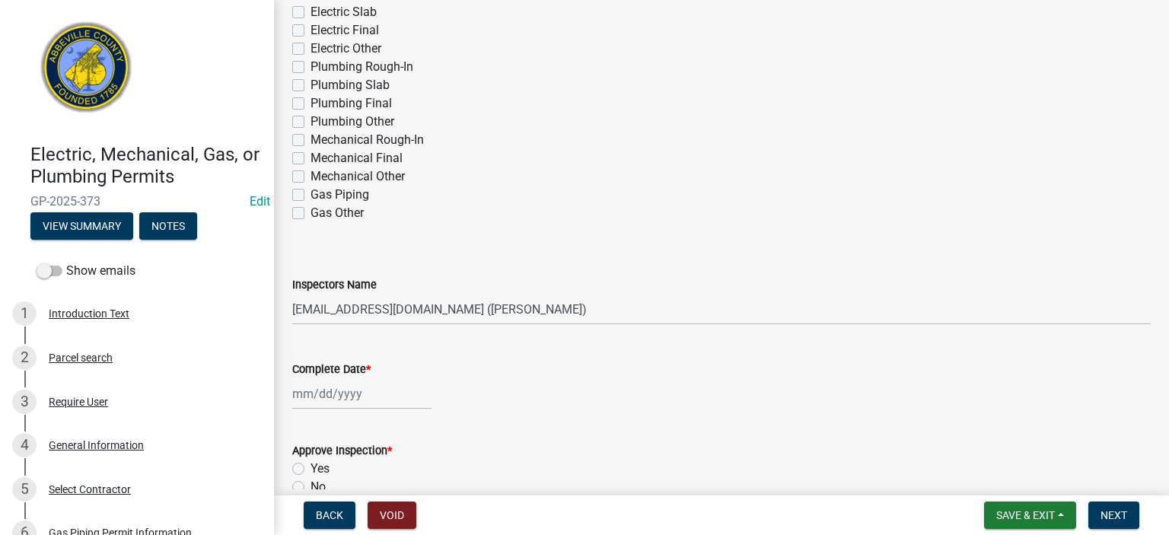
click at [310, 193] on label "Gas Piping" at bounding box center [339, 195] width 59 height 18
click at [310, 193] on input "Gas Piping" at bounding box center [315, 191] width 10 height 10
checkbox input "true"
checkbox input "false"
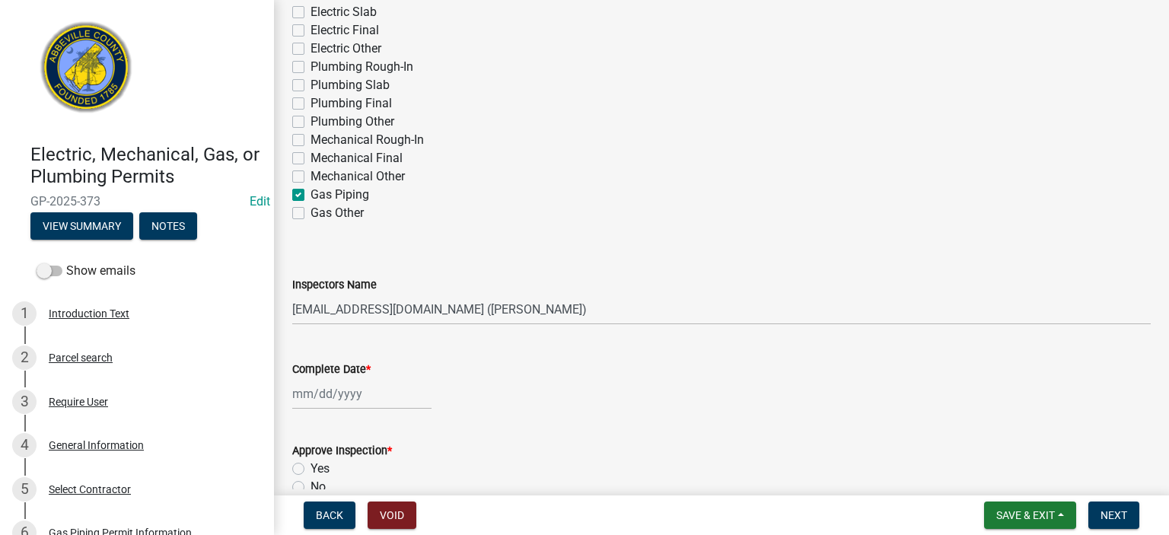
checkbox input "false"
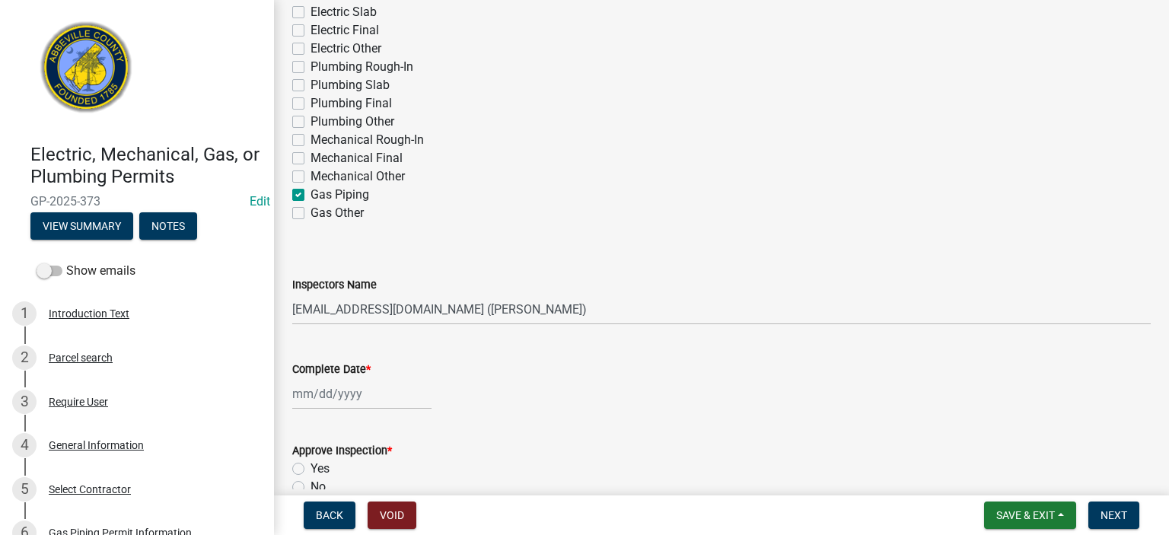
checkbox input "false"
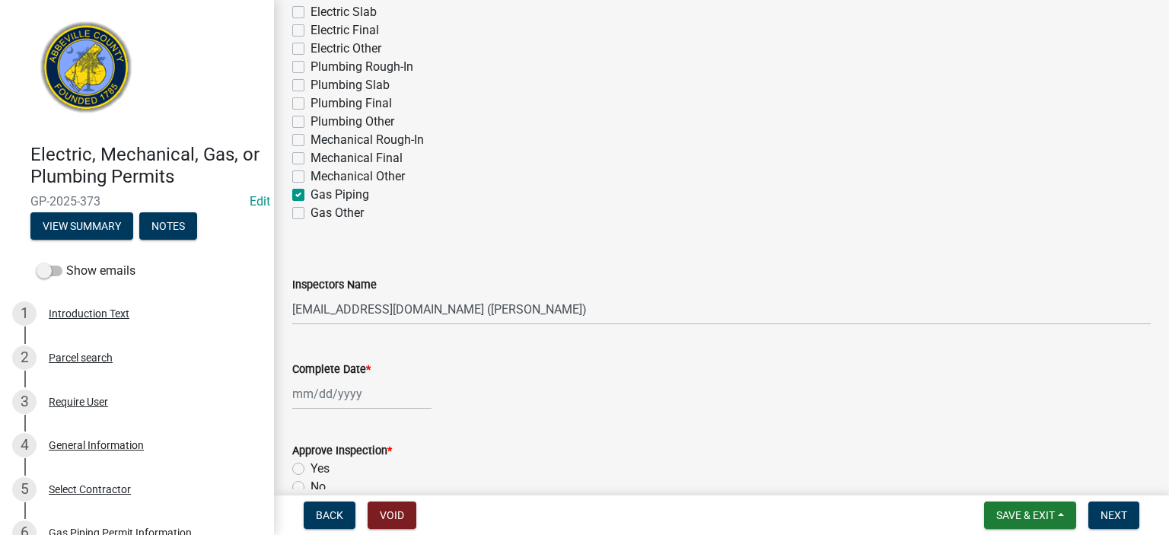
checkbox input "false"
checkbox input "true"
checkbox input "false"
click at [73, 224] on button "View Summary" at bounding box center [81, 225] width 103 height 27
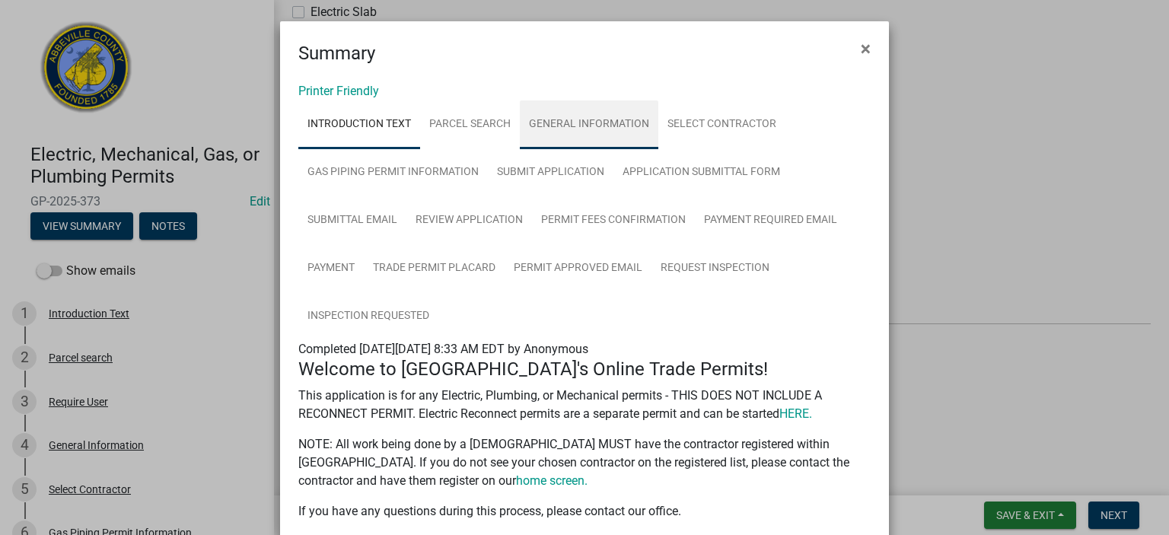
click at [589, 117] on link "General Information" at bounding box center [589, 124] width 138 height 49
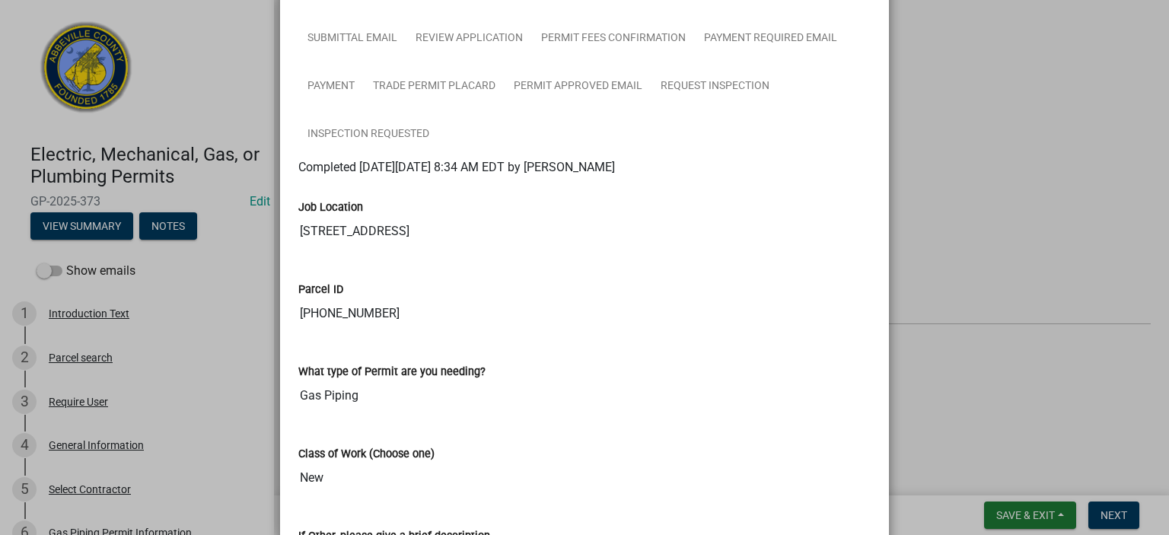
scroll to position [110, 0]
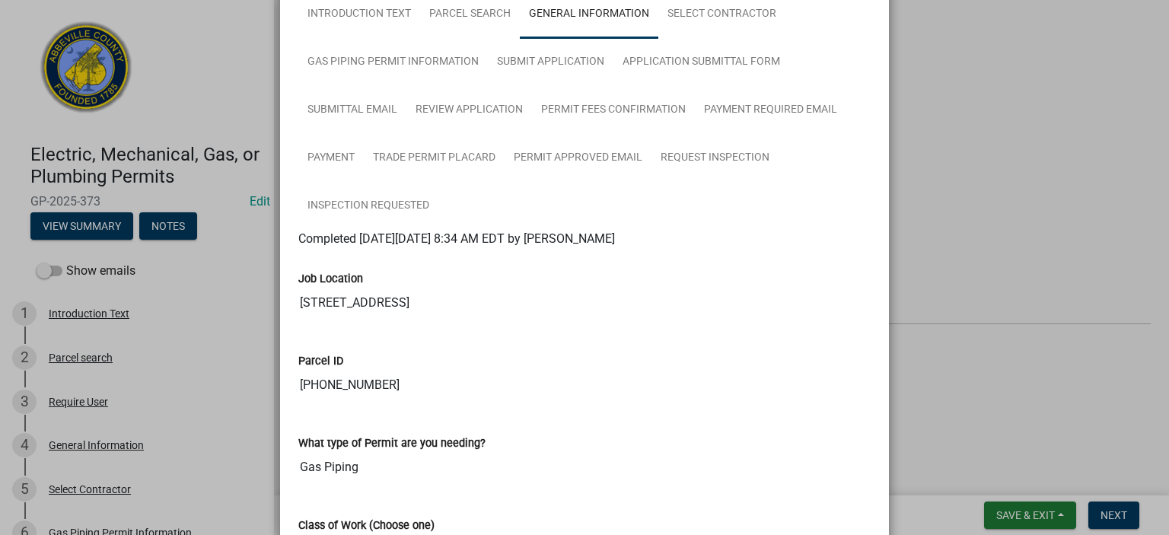
click at [1155, 3] on ngb-modal-window "Summary × Printer Friendly Introduction Text Parcel search General Information …" at bounding box center [584, 267] width 1169 height 535
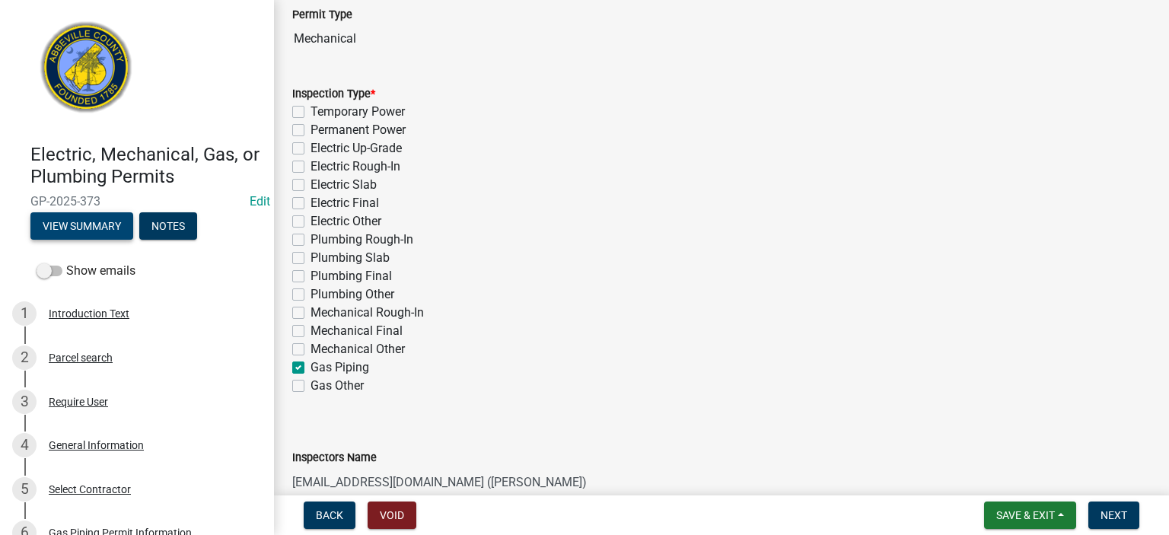
scroll to position [0, 0]
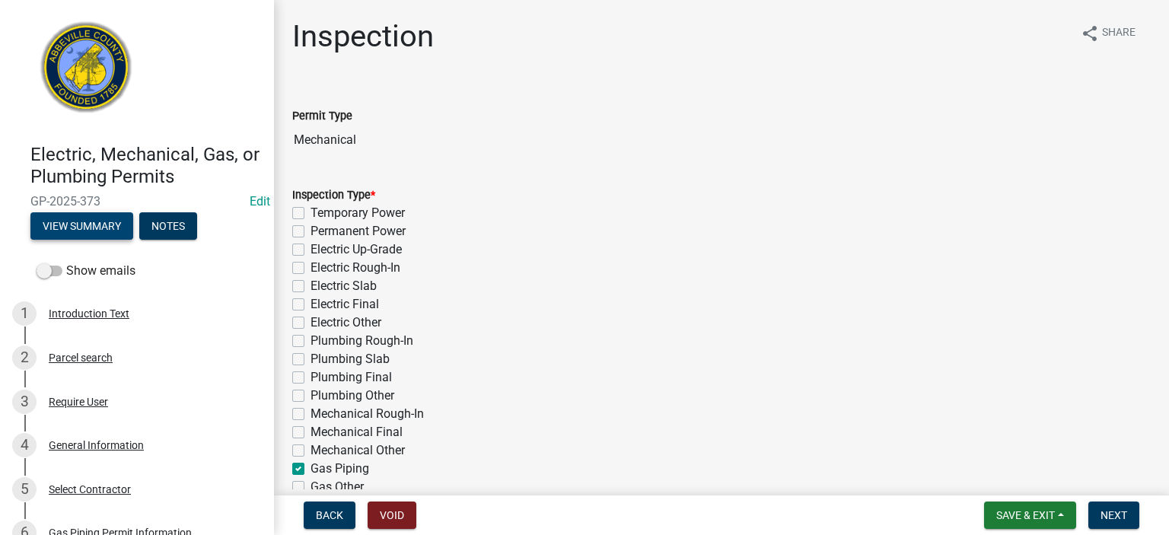
click at [105, 221] on button "View Summary" at bounding box center [81, 225] width 103 height 27
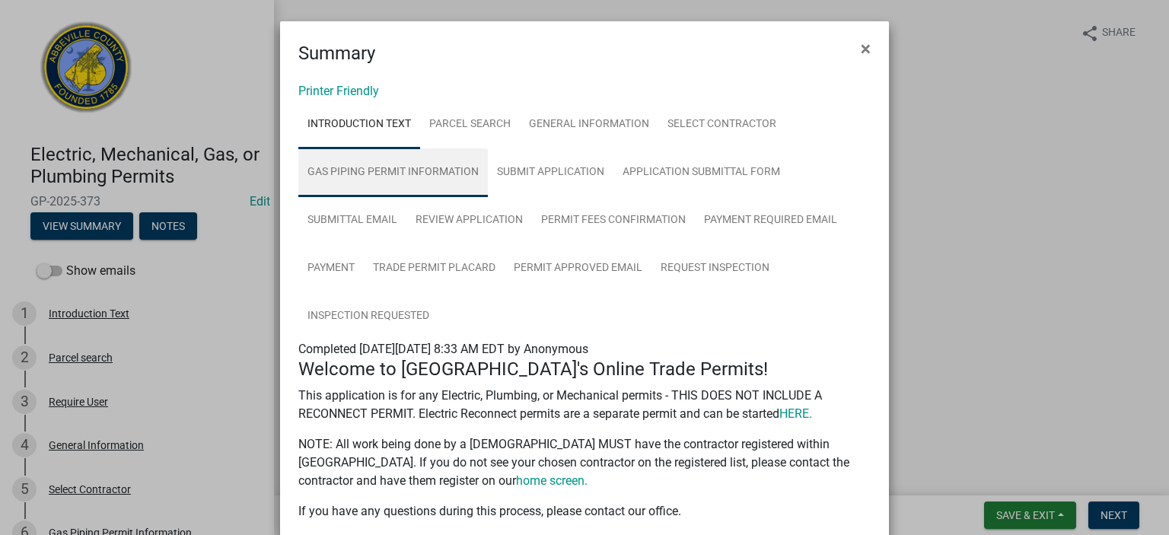
click at [396, 161] on link "Gas Piping Permit Information" at bounding box center [392, 172] width 189 height 49
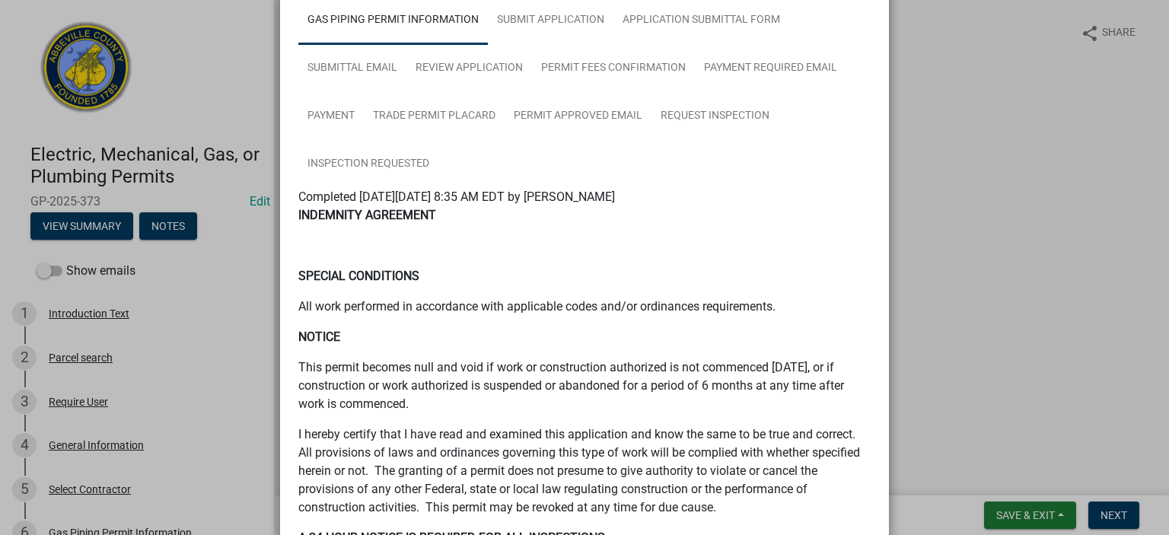
scroll to position [183, 0]
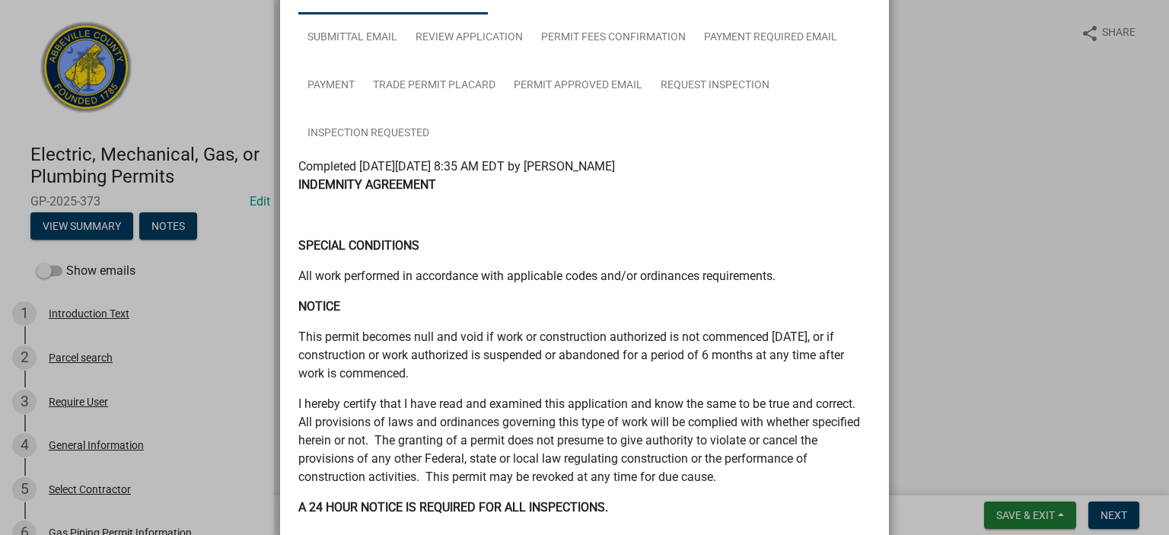
drag, startPoint x: 1156, startPoint y: 524, endPoint x: 1168, endPoint y: 524, distance: 12.2
click at [1157, 524] on ngb-modal-window "Summary × Printer Friendly Introduction Text Parcel search General Information …" at bounding box center [584, 267] width 1169 height 535
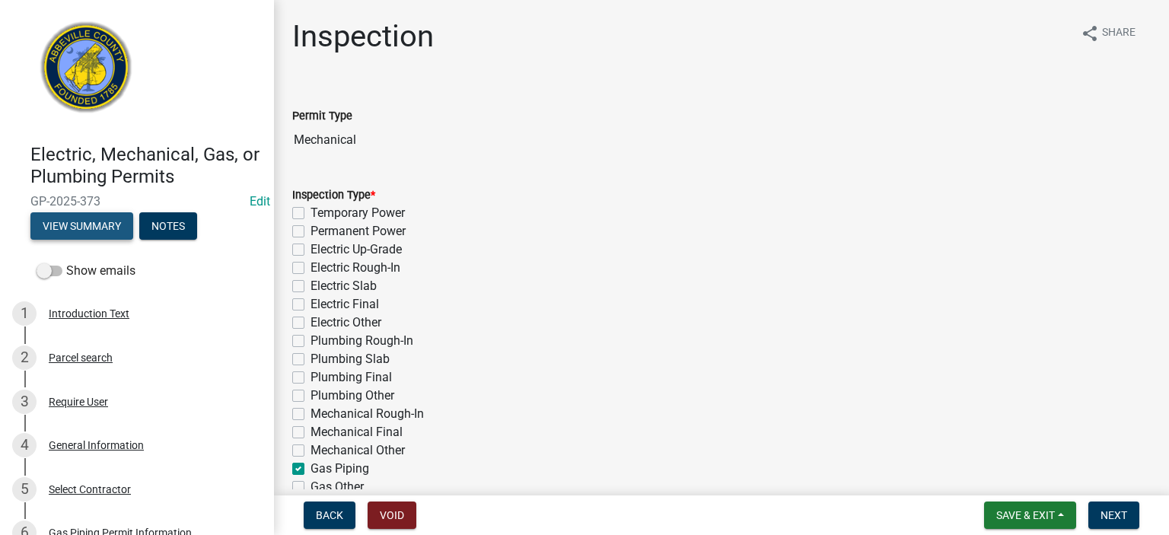
click at [91, 220] on button "View Summary" at bounding box center [81, 225] width 103 height 27
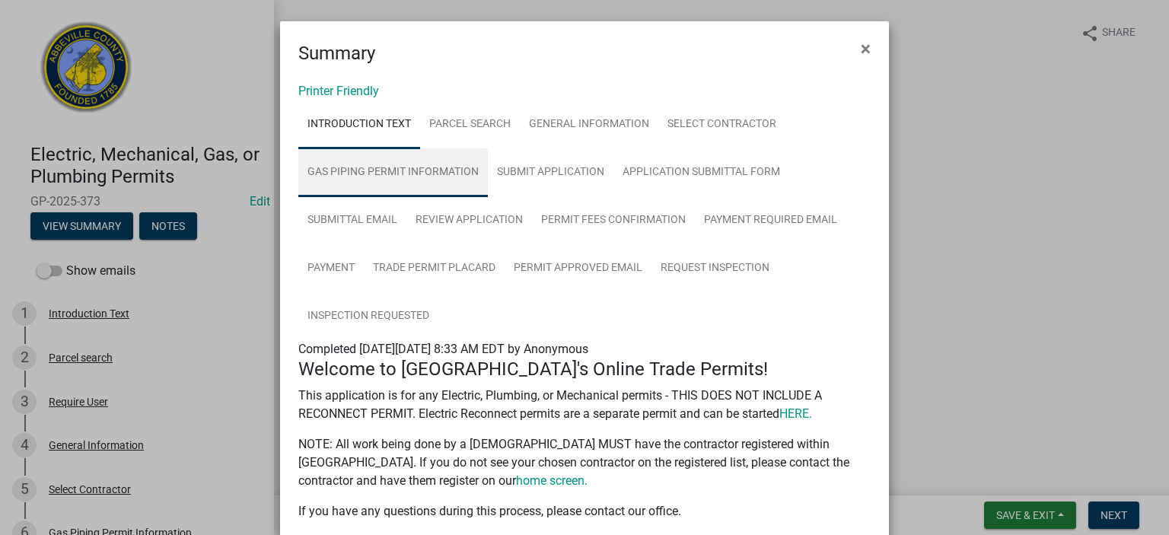
click at [435, 170] on link "Gas Piping Permit Information" at bounding box center [392, 172] width 189 height 49
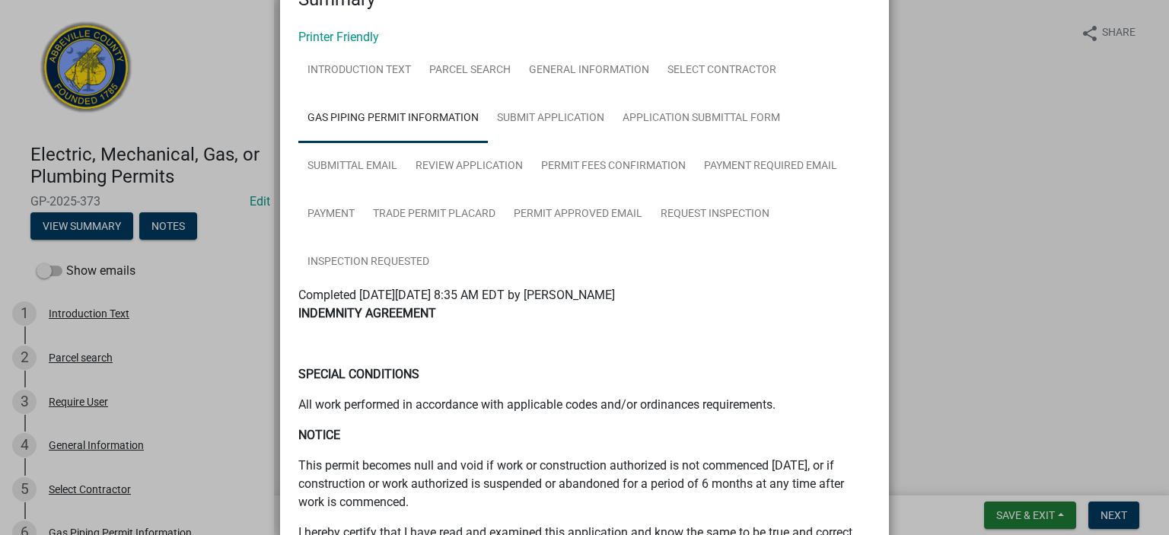
scroll to position [0, 0]
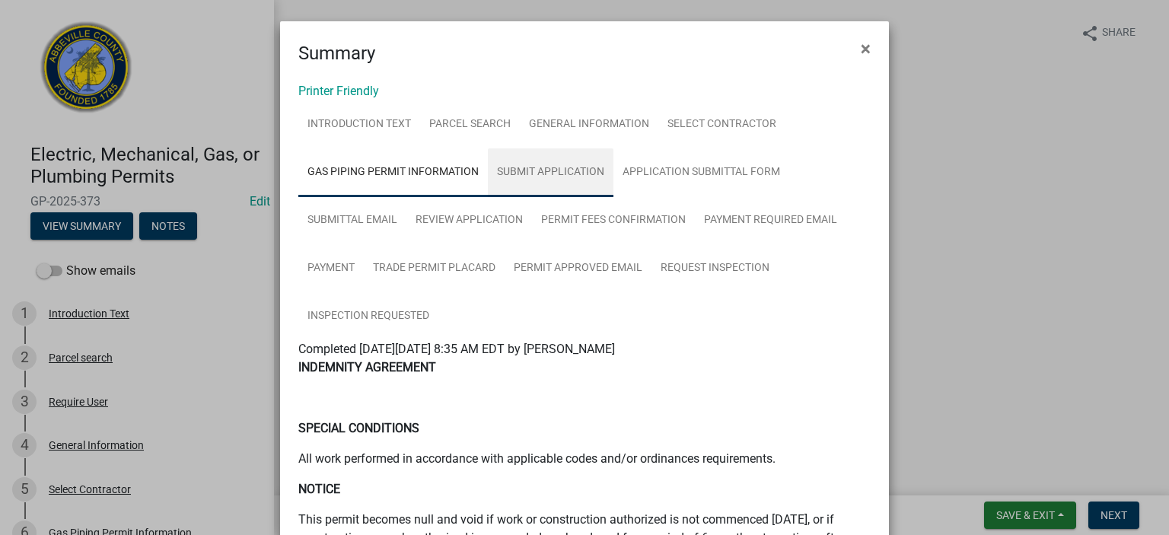
click at [545, 167] on link "Submit Application" at bounding box center [551, 172] width 126 height 49
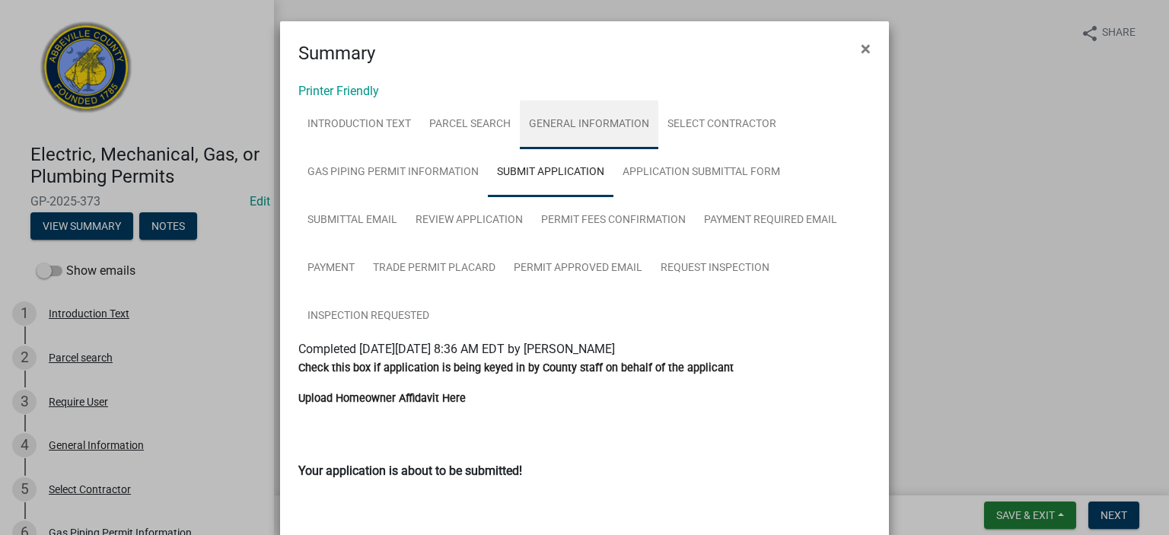
click at [590, 121] on link "General Information" at bounding box center [589, 124] width 138 height 49
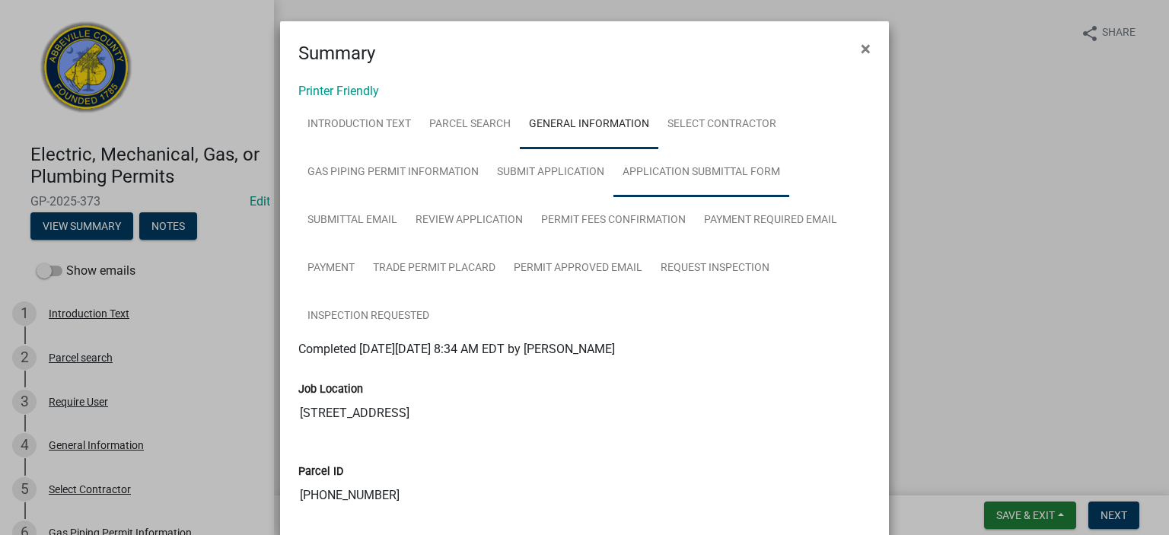
click at [675, 167] on link "Application Submittal Form" at bounding box center [701, 172] width 176 height 49
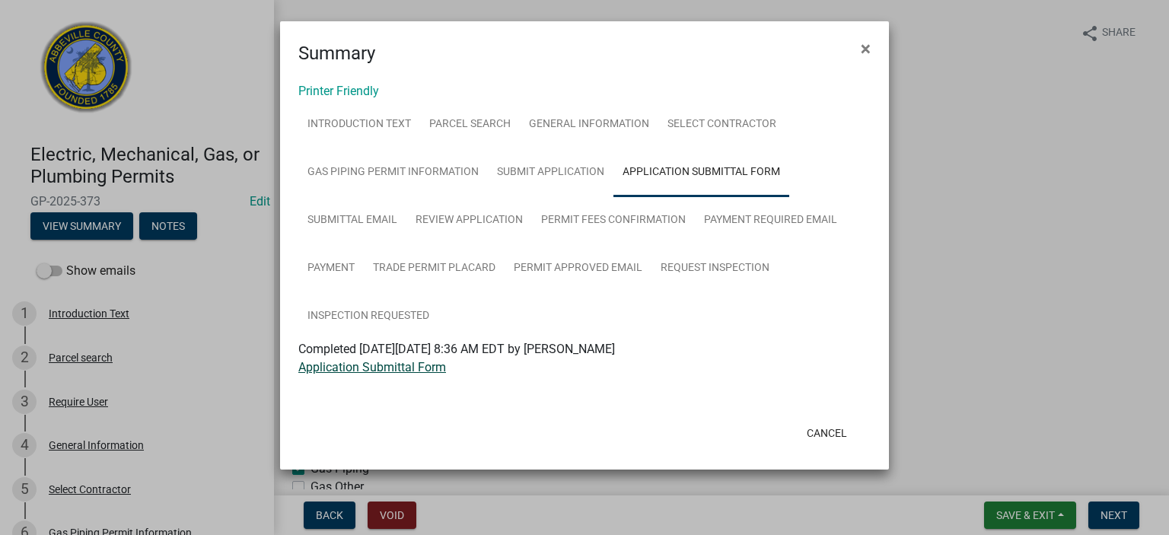
click at [375, 361] on link "Application Submittal Form" at bounding box center [372, 367] width 148 height 14
click at [864, 43] on span "×" at bounding box center [866, 48] width 10 height 21
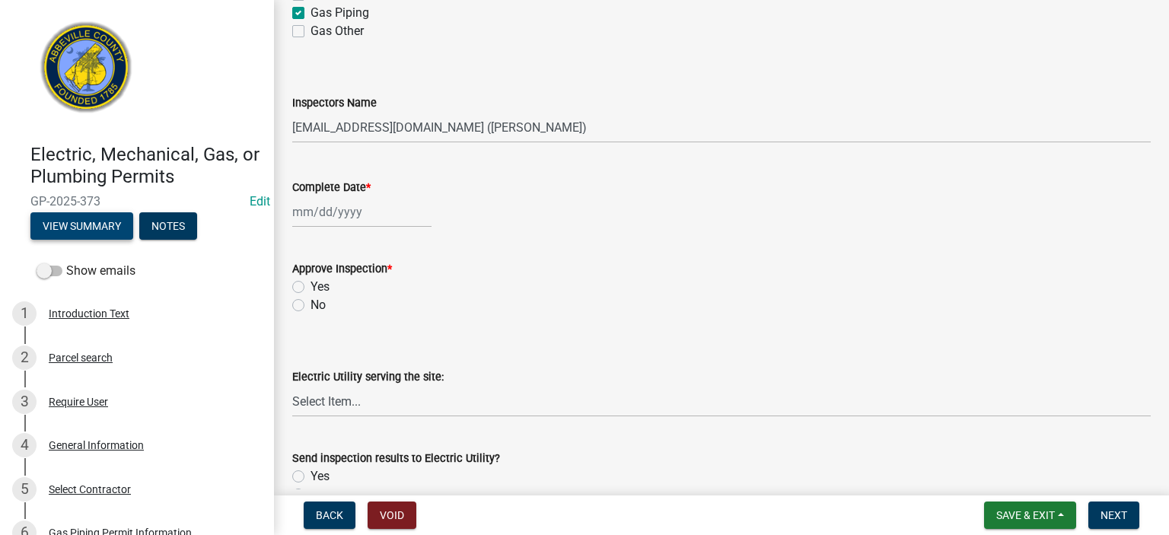
scroll to position [457, 0]
click at [584, 118] on select "Select Item... [EMAIL_ADDRESS][DOMAIN_NAME] ([PERSON_NAME]) [EMAIL_ADDRESS][DOM…" at bounding box center [721, 126] width 858 height 31
select select "56be3ac8-4e2d-49a7-9260-658958e29c03"
click at [292, 111] on select "Select Item... [EMAIL_ADDRESS][DOMAIN_NAME] ([PERSON_NAME]) [EMAIL_ADDRESS][DOM…" at bounding box center [721, 126] width 858 height 31
select select "8"
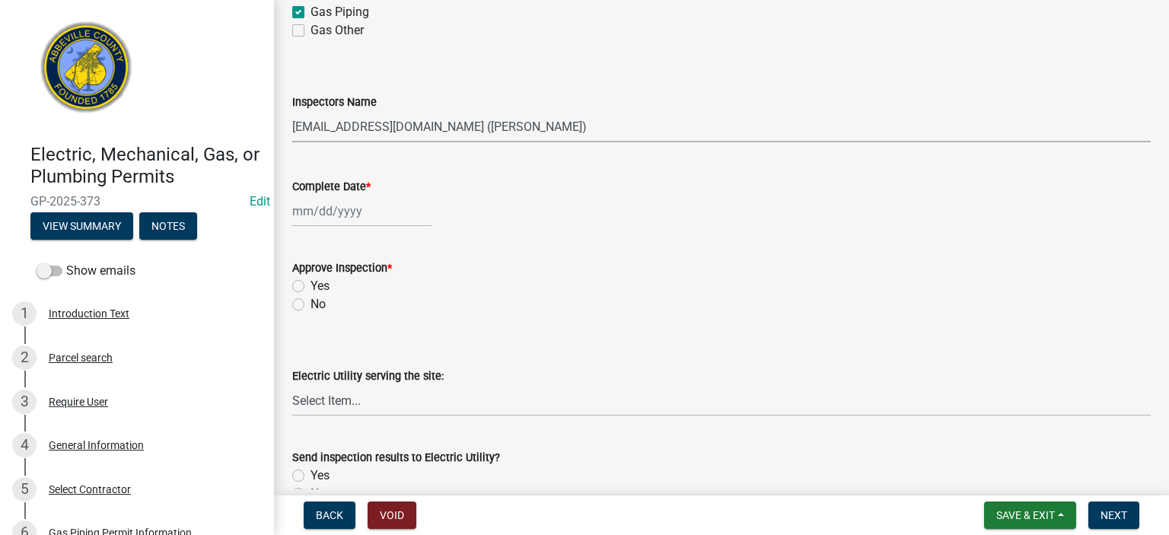
select select "2025"
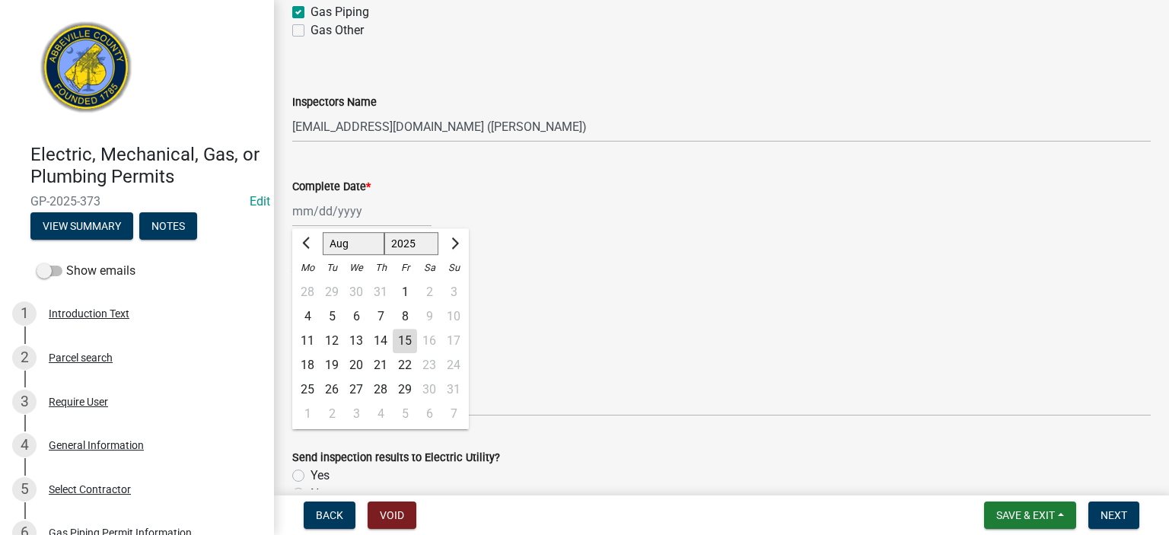
click at [393, 215] on div "[PERSON_NAME] Feb Mar Apr [PERSON_NAME][DATE] Oct Nov [DATE] 1526 1527 1528 152…" at bounding box center [361, 211] width 139 height 31
click at [410, 333] on div "15" at bounding box center [405, 341] width 24 height 24
type input "[DATE]"
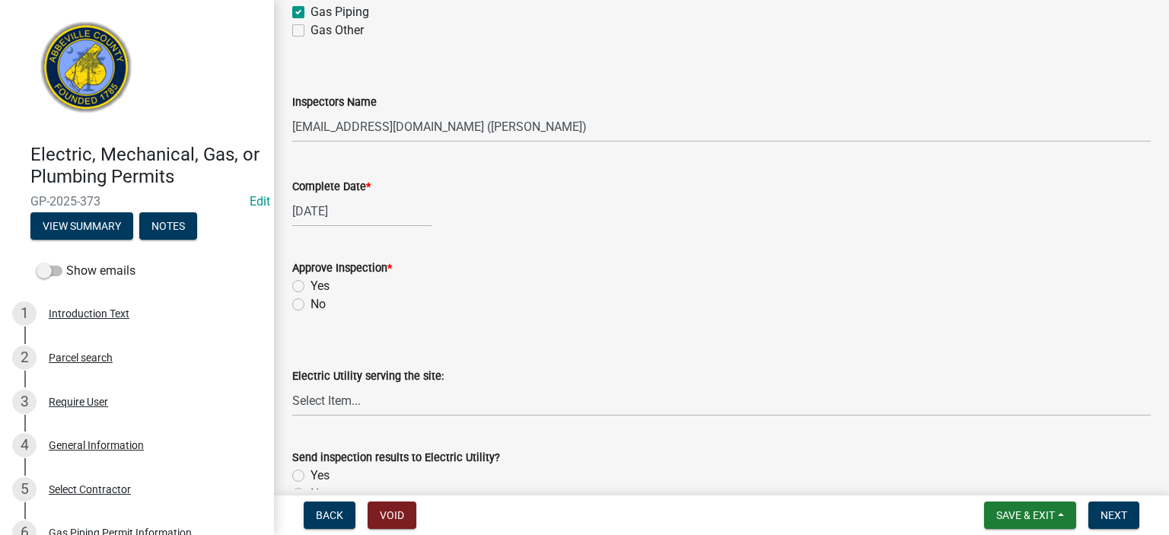
click at [310, 285] on label "Yes" at bounding box center [319, 286] width 19 height 18
click at [310, 285] on input "Yes" at bounding box center [315, 282] width 10 height 10
radio input "true"
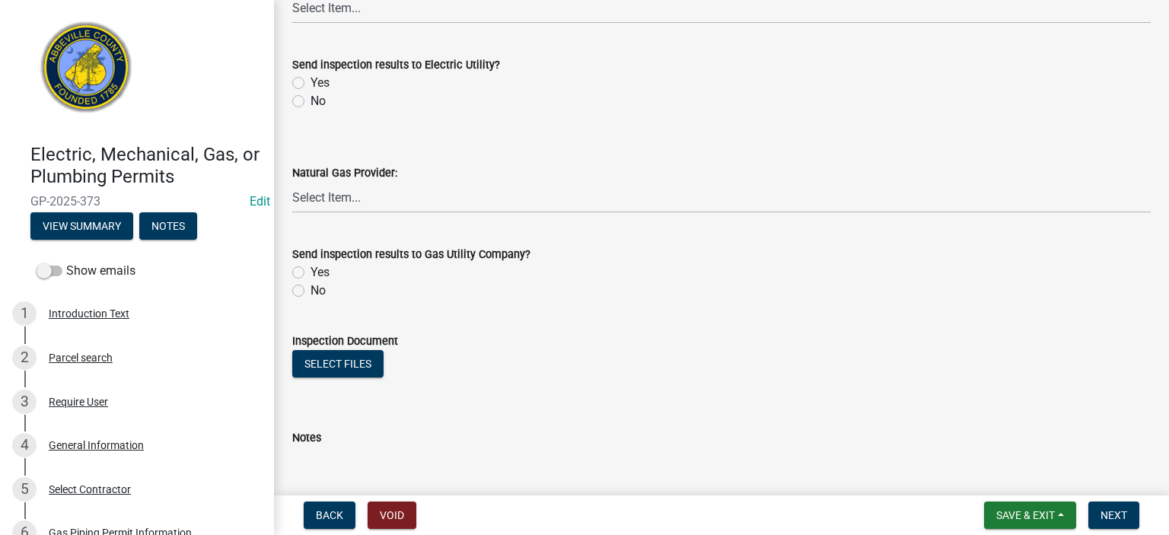
scroll to position [852, 0]
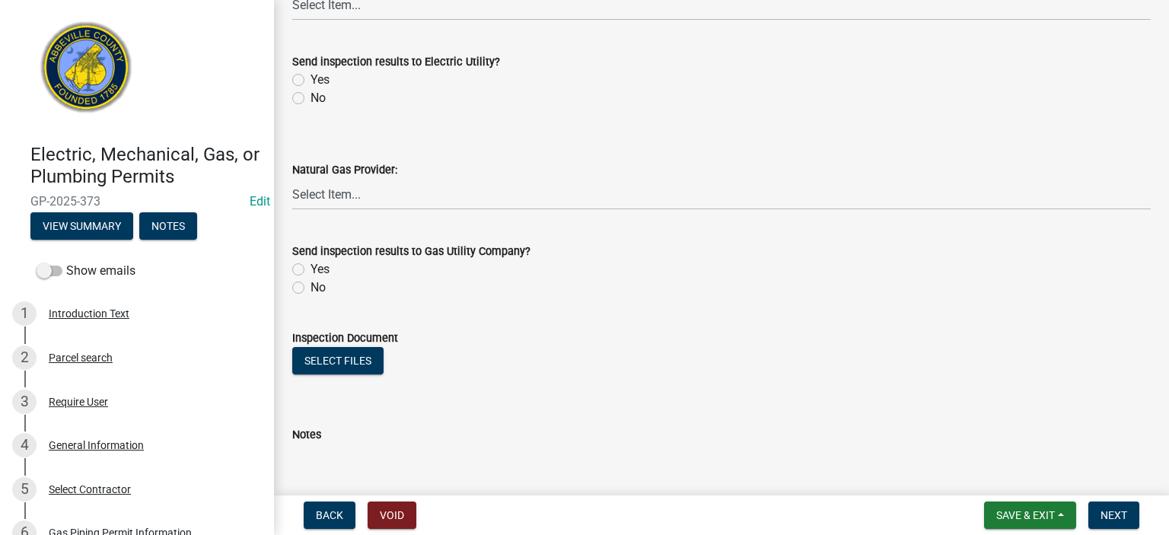
click at [310, 97] on label "No" at bounding box center [317, 98] width 15 height 18
click at [310, 97] on input "No" at bounding box center [315, 94] width 10 height 10
radio input "true"
click at [310, 284] on label "No" at bounding box center [317, 288] width 15 height 18
click at [310, 284] on input "No" at bounding box center [315, 284] width 10 height 10
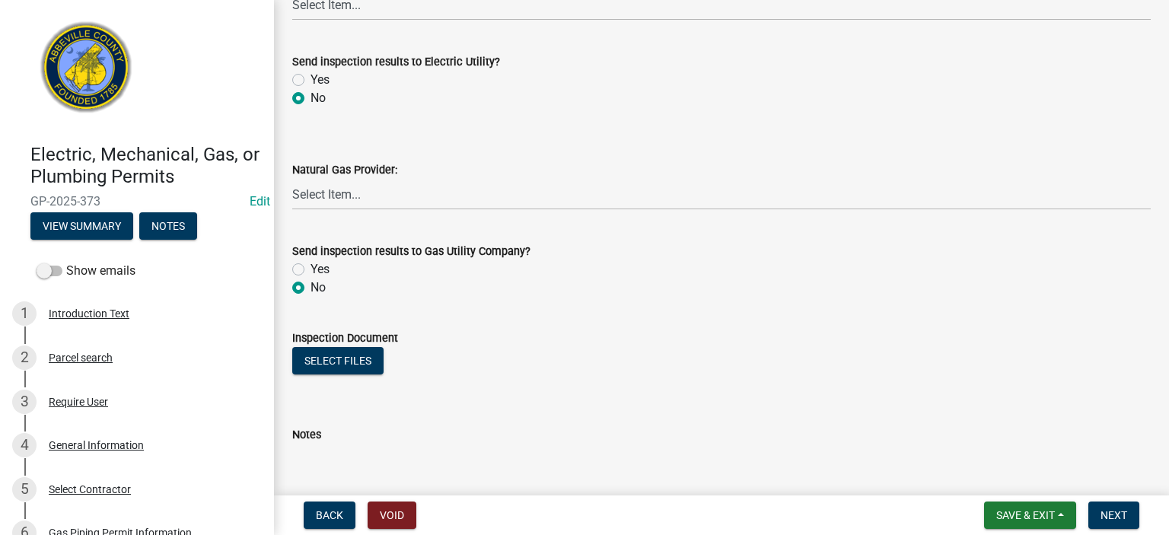
radio input "true"
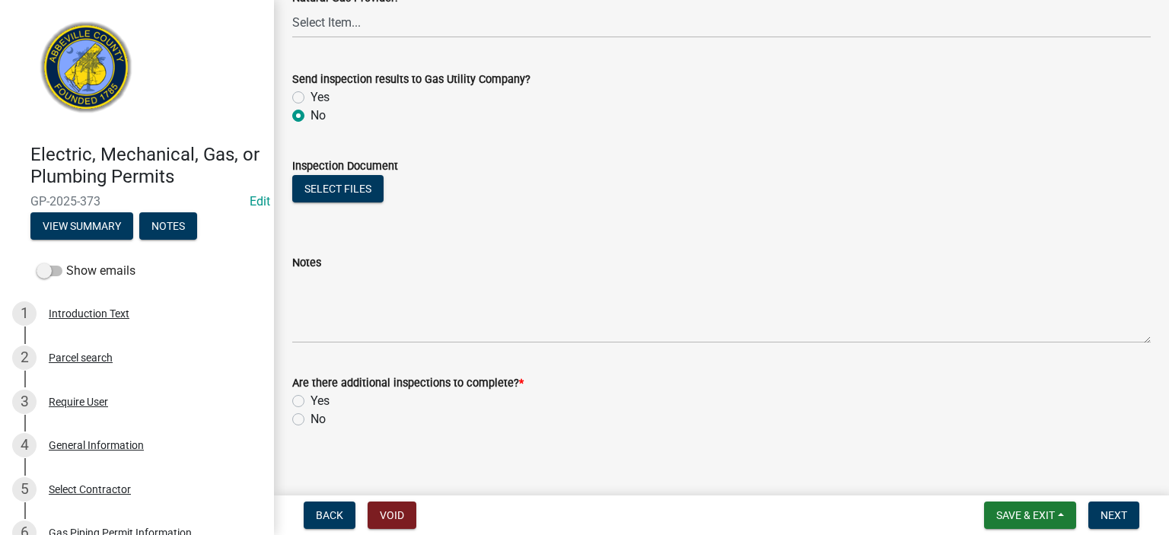
scroll to position [1036, 0]
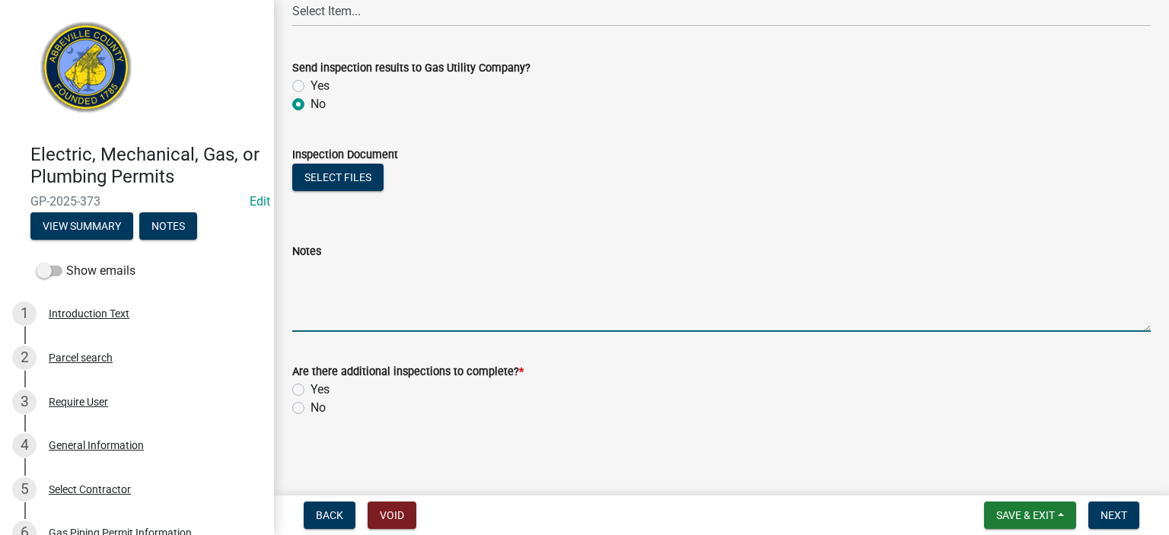
click at [373, 262] on textarea "Notes" at bounding box center [721, 296] width 858 height 72
type textarea "New gas line w/ 5 PSI on gauge. APPROVED for connection"
click at [310, 409] on label "No" at bounding box center [317, 408] width 15 height 18
click at [310, 409] on input "No" at bounding box center [315, 404] width 10 height 10
radio input "true"
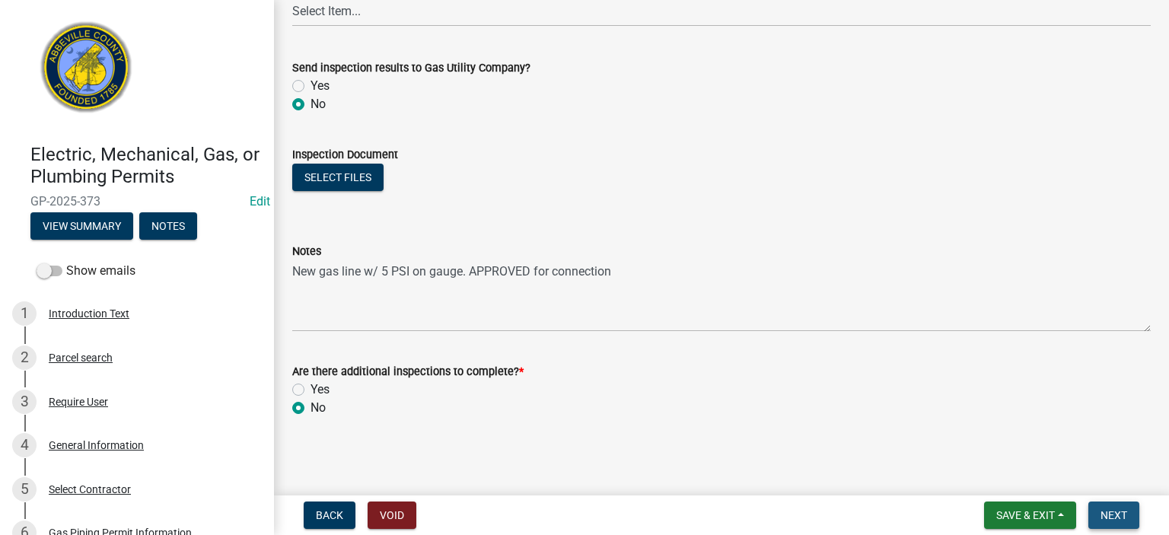
click at [1110, 514] on span "Next" at bounding box center [1113, 515] width 27 height 12
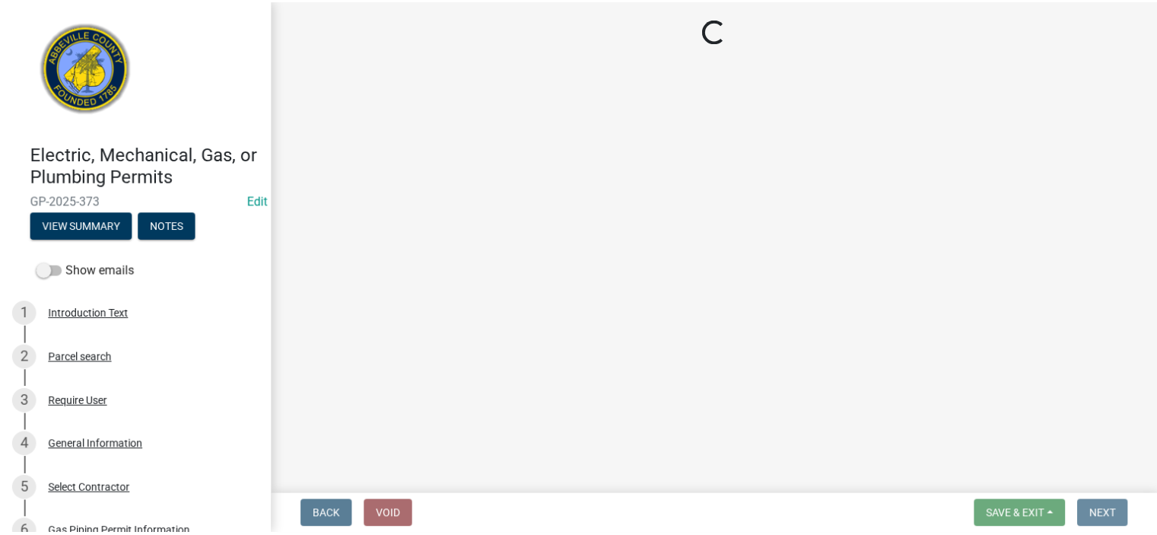
scroll to position [0, 0]
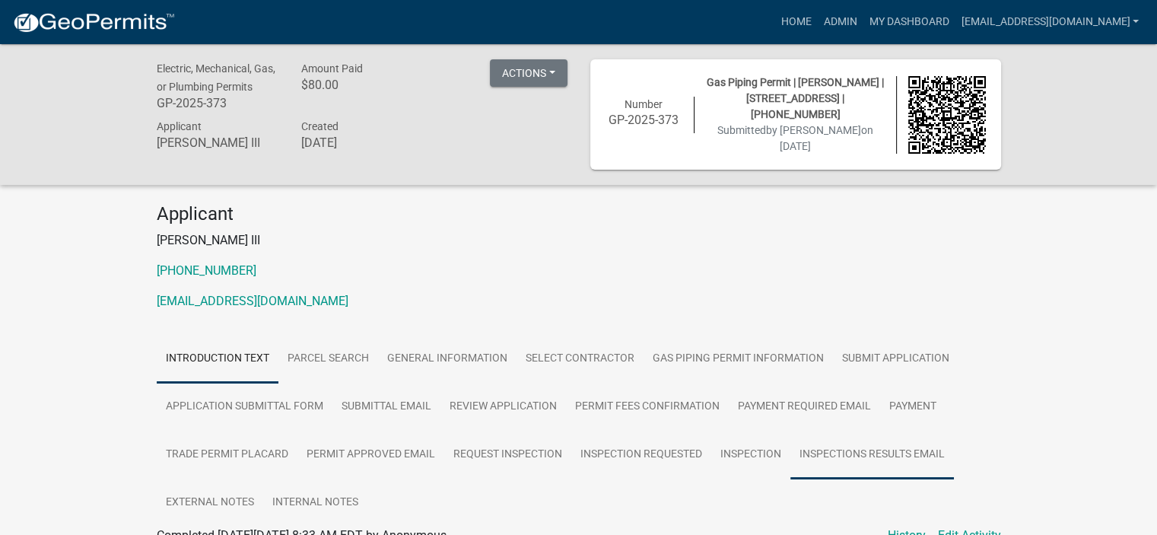
click at [892, 455] on link "Inspections Results Email" at bounding box center [873, 455] width 164 height 49
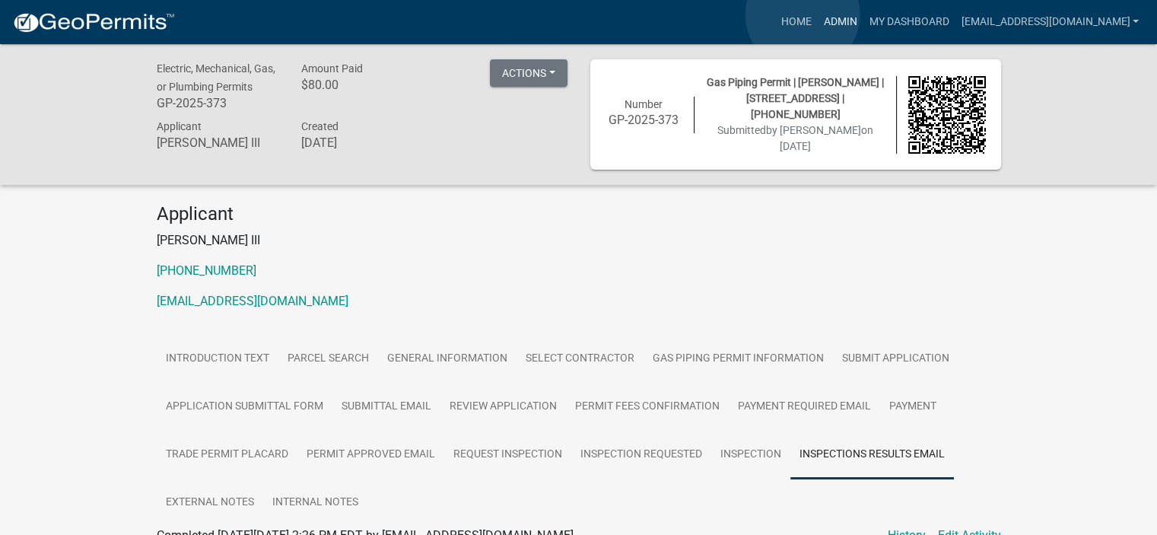
click at [817, 14] on link "Admin" at bounding box center [840, 22] width 46 height 29
